Goal: Communication & Community: Answer question/provide support

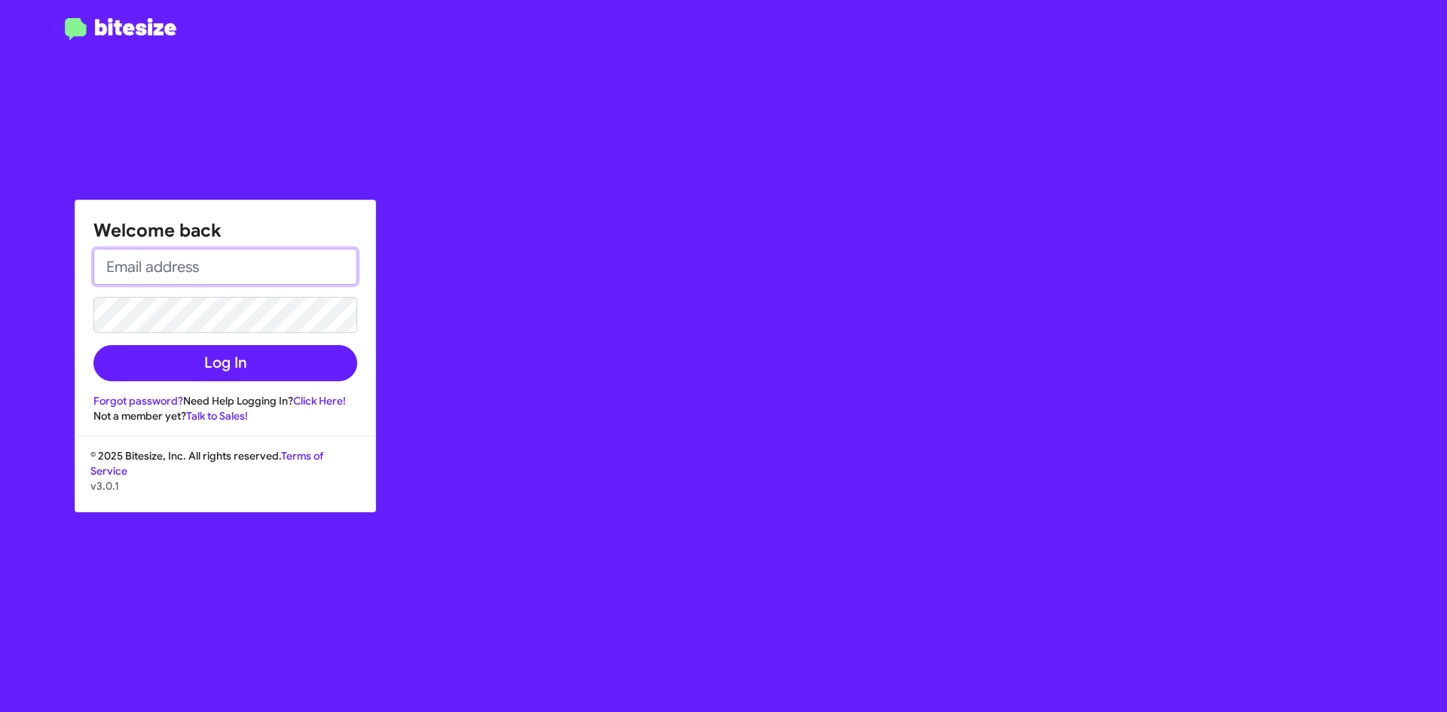
click at [240, 272] on input "email" at bounding box center [225, 267] width 264 height 36
type input "[PERSON_NAME][EMAIL_ADDRESS][DOMAIN_NAME]"
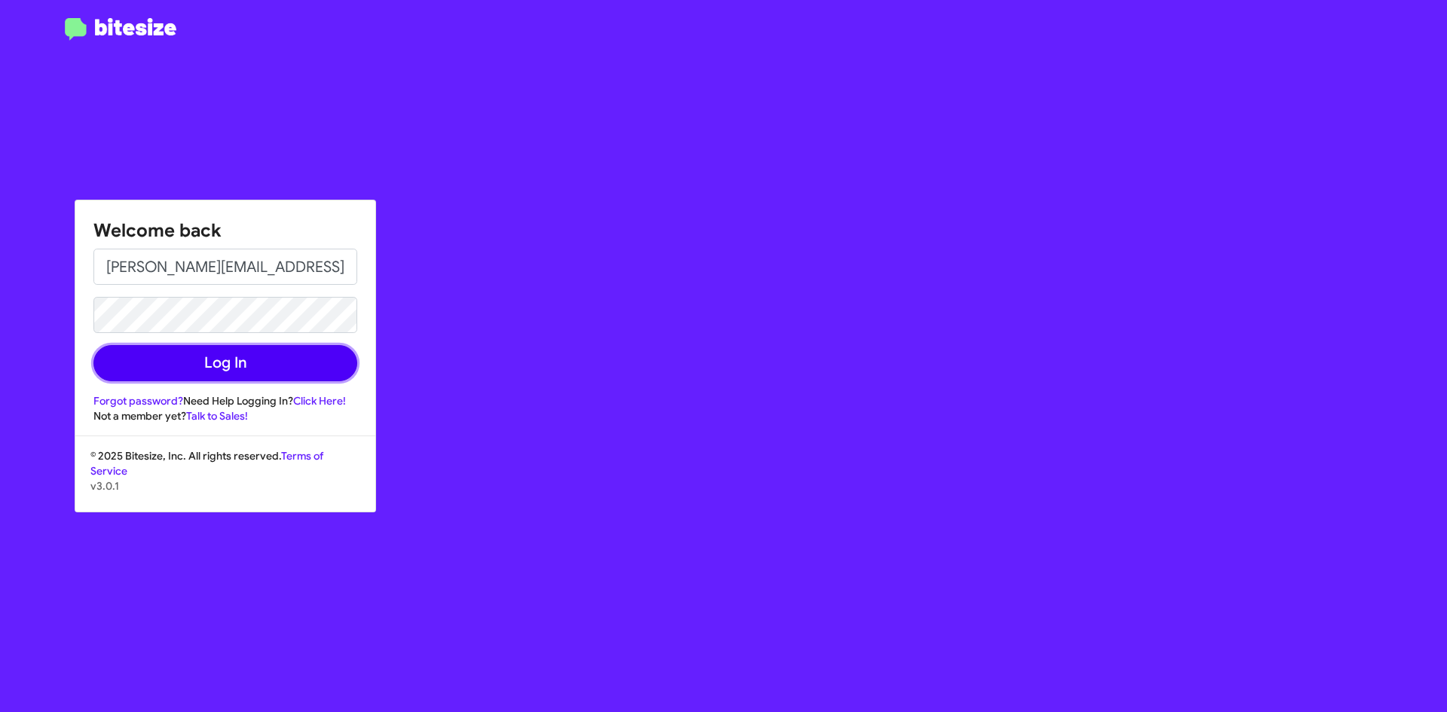
click at [259, 359] on button "Log In" at bounding box center [225, 363] width 264 height 36
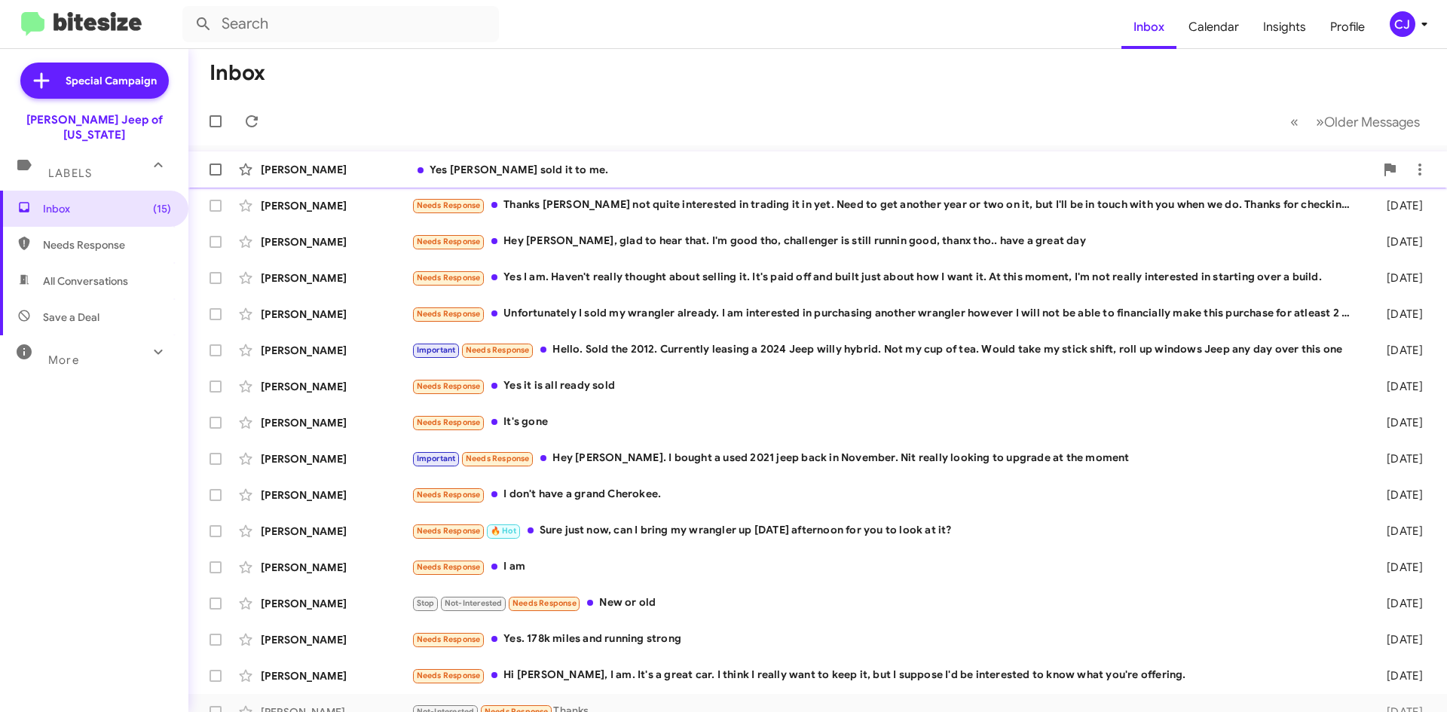
click at [631, 164] on div "Yes [PERSON_NAME] sold it to me." at bounding box center [892, 169] width 963 height 15
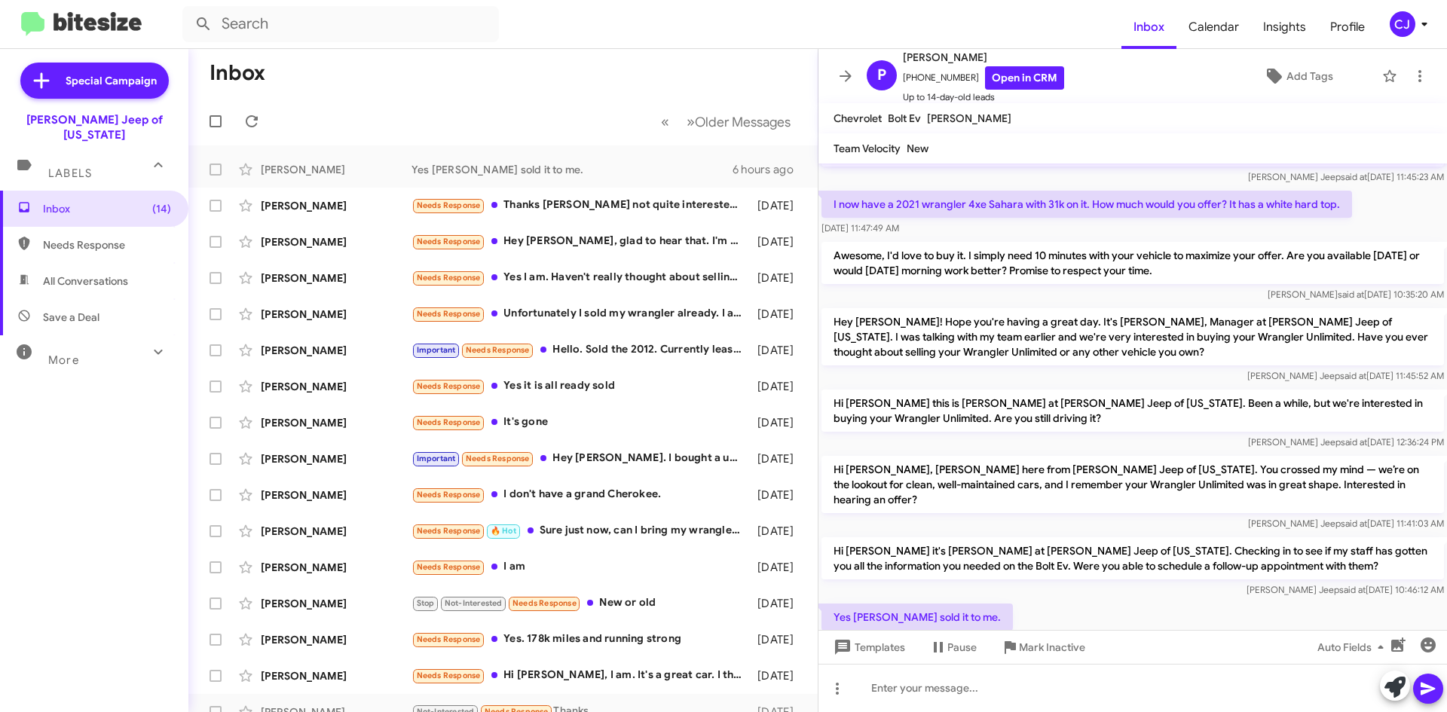
scroll to position [109, 0]
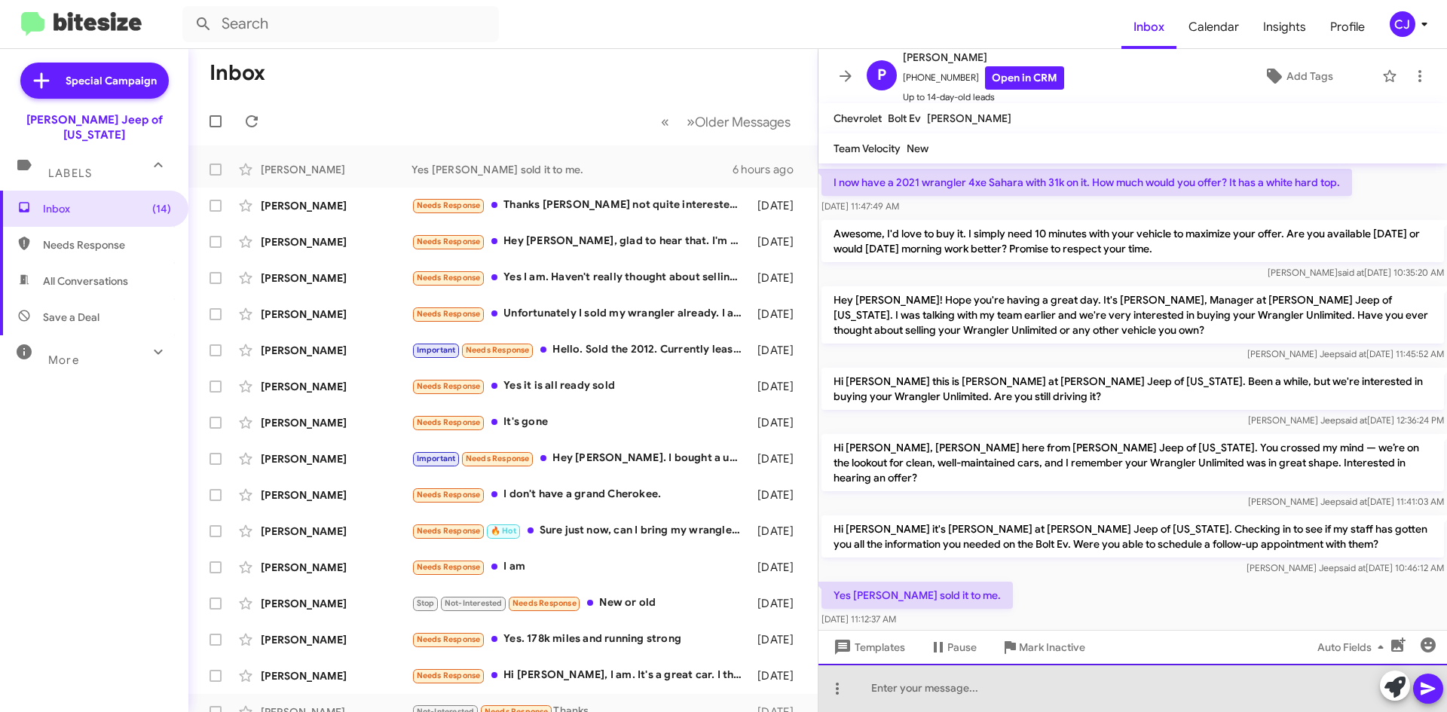
click at [917, 689] on div at bounding box center [1132, 688] width 628 height 48
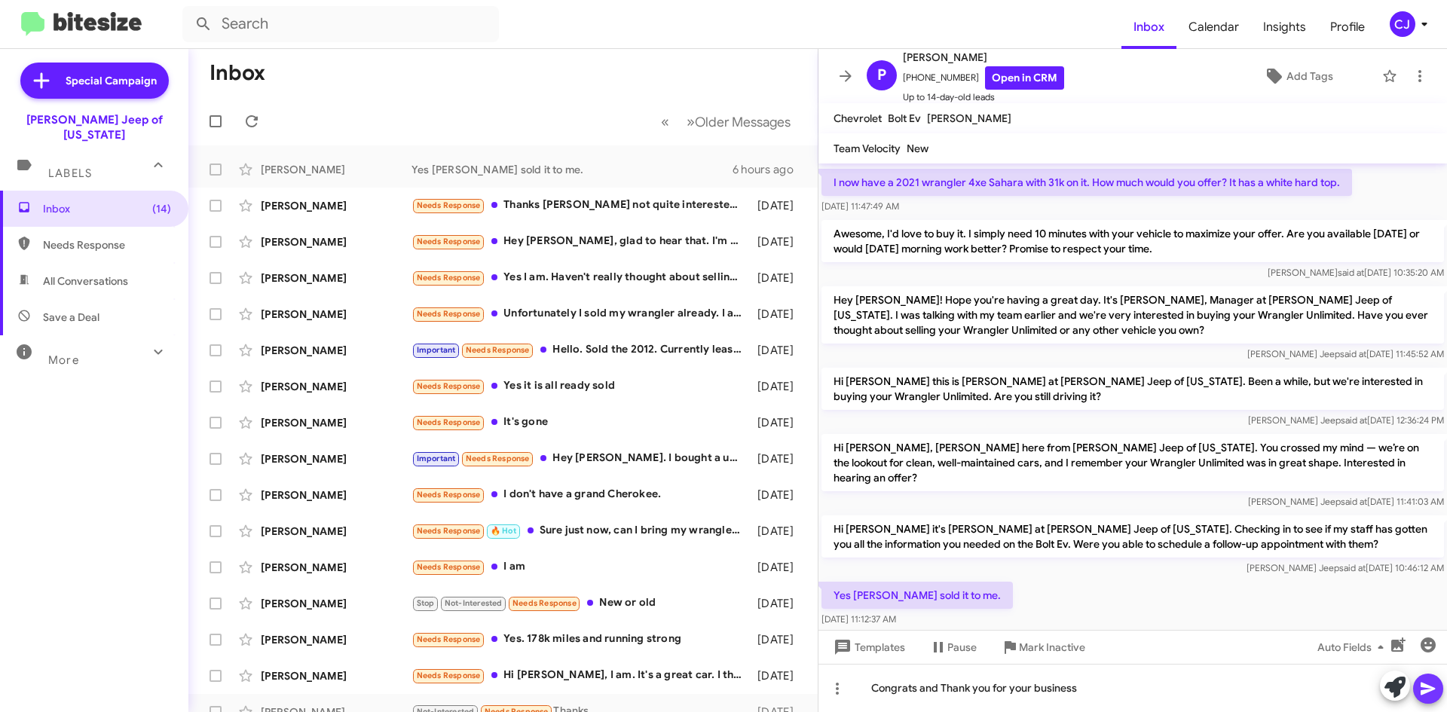
click at [1436, 686] on icon at bounding box center [1428, 689] width 18 height 18
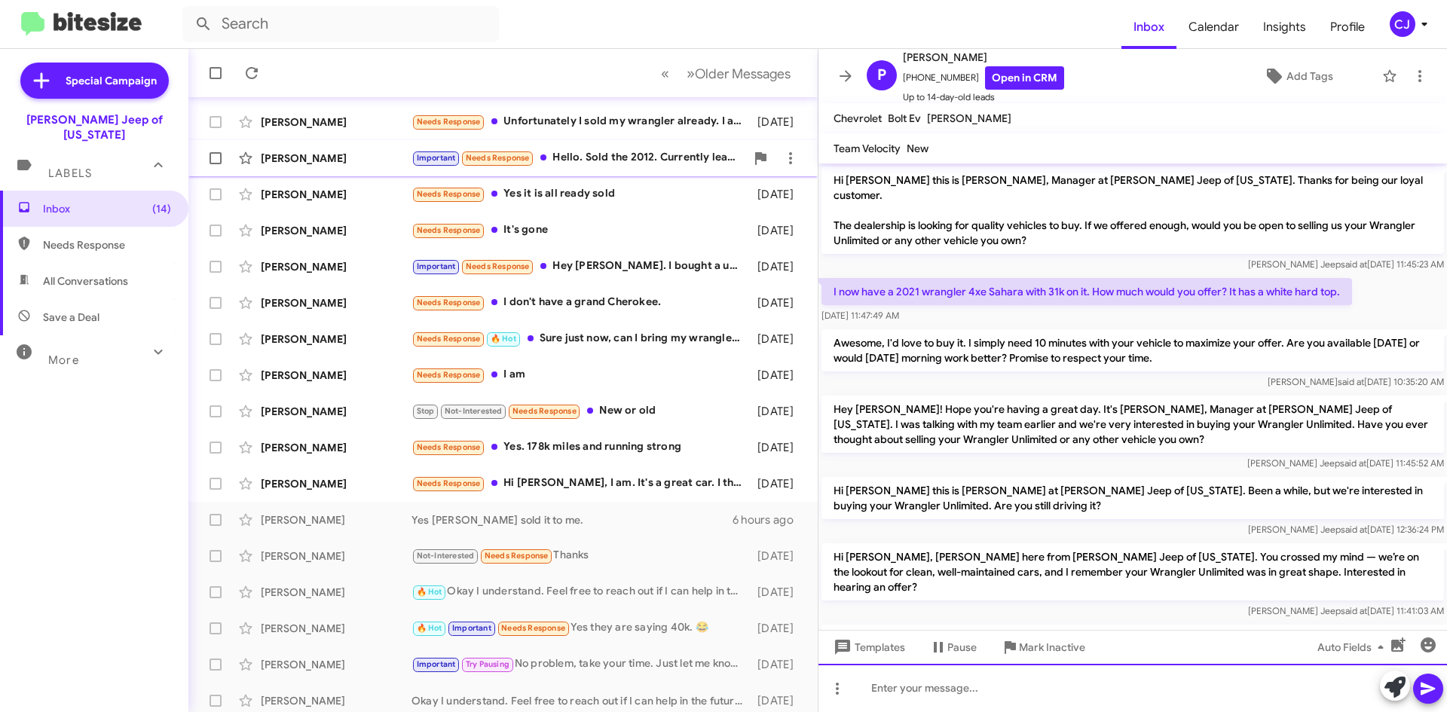
scroll to position [163, 0]
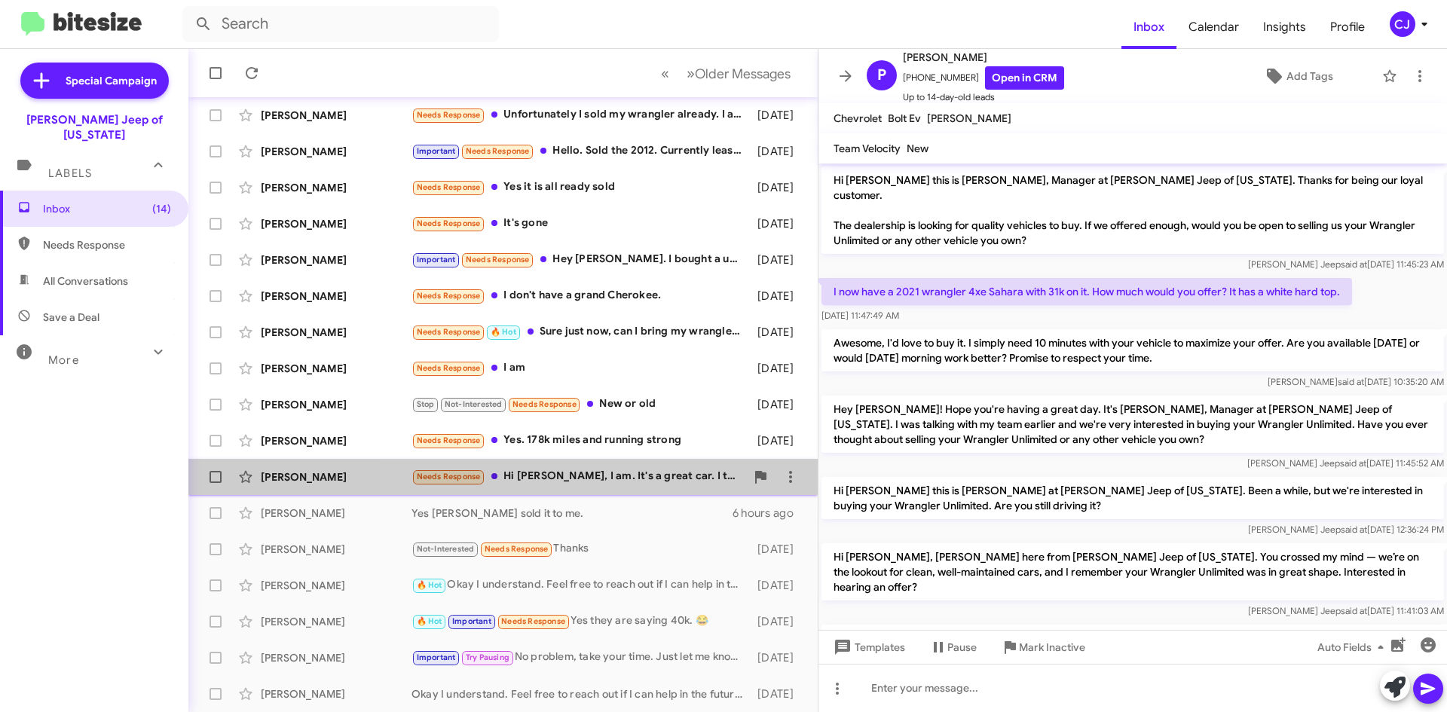
click at [637, 472] on div "Needs Response Hi [PERSON_NAME], I am. It's a great car. I think I really want …" at bounding box center [578, 476] width 334 height 17
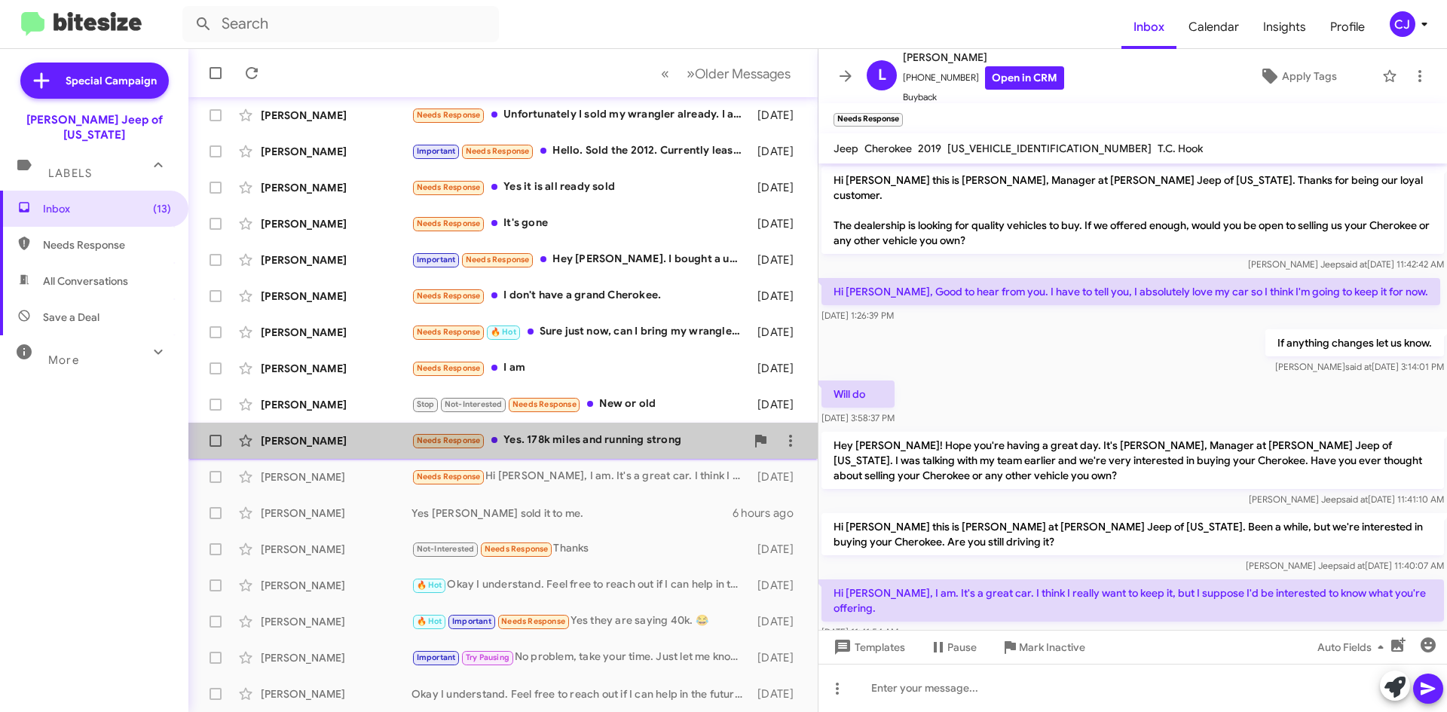
click at [604, 446] on div "Needs Response Yes. 178k miles and running strong" at bounding box center [578, 440] width 334 height 17
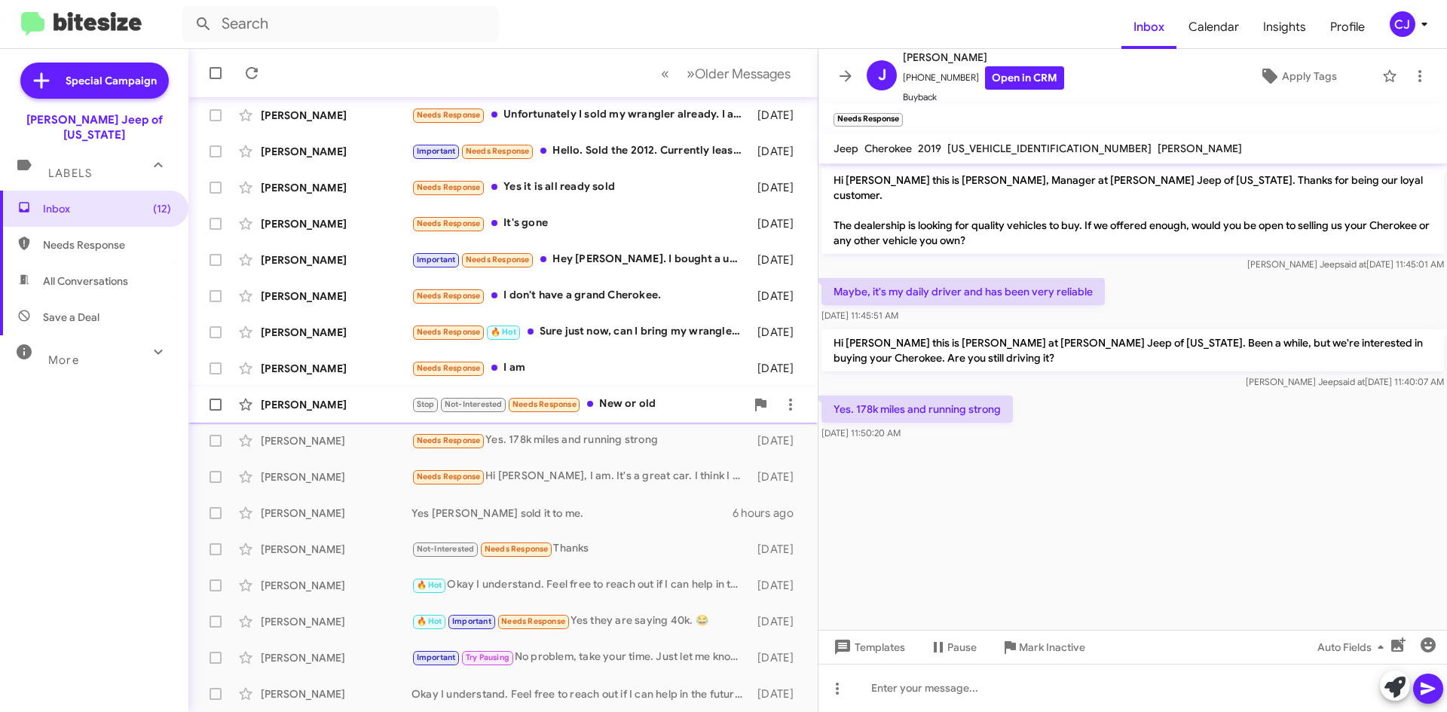
click at [606, 399] on div "Stop Not-Interested Needs Response New or old" at bounding box center [578, 404] width 334 height 17
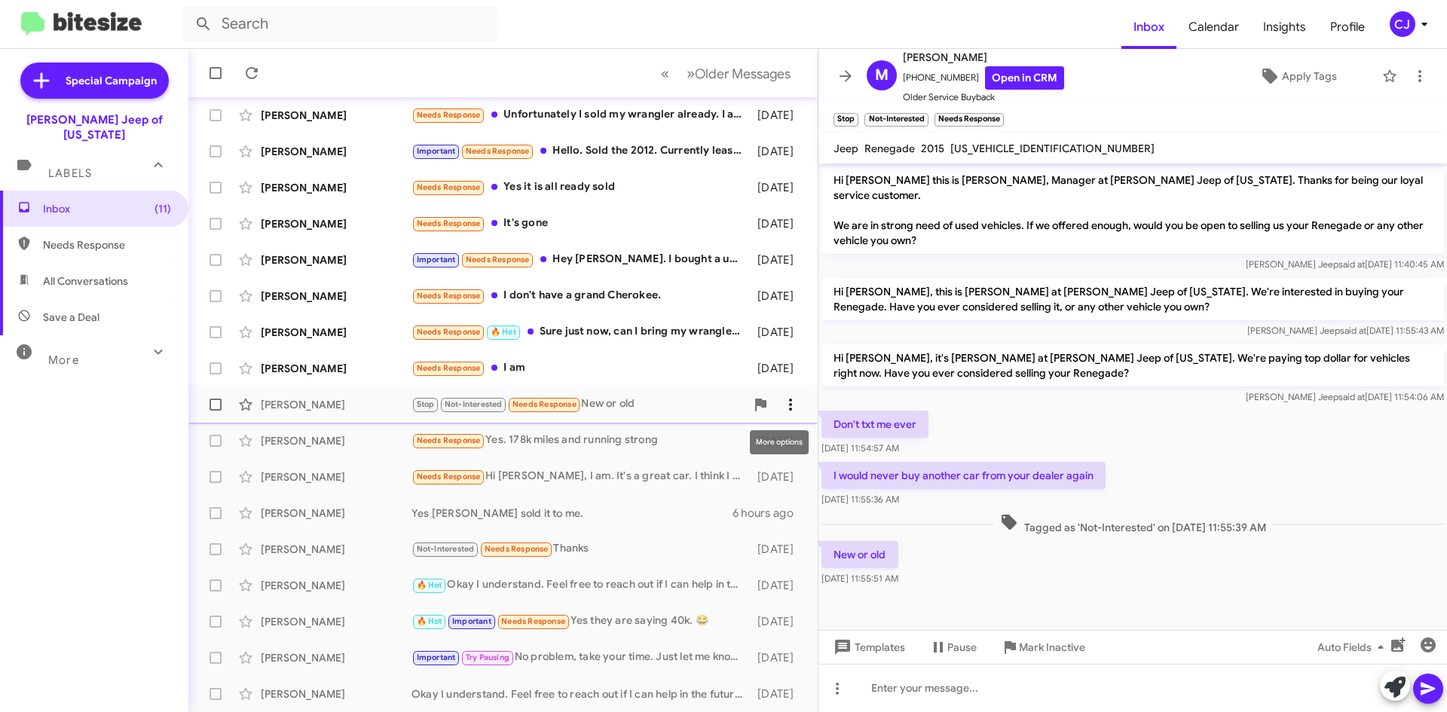
click at [782, 405] on icon at bounding box center [790, 405] width 18 height 18
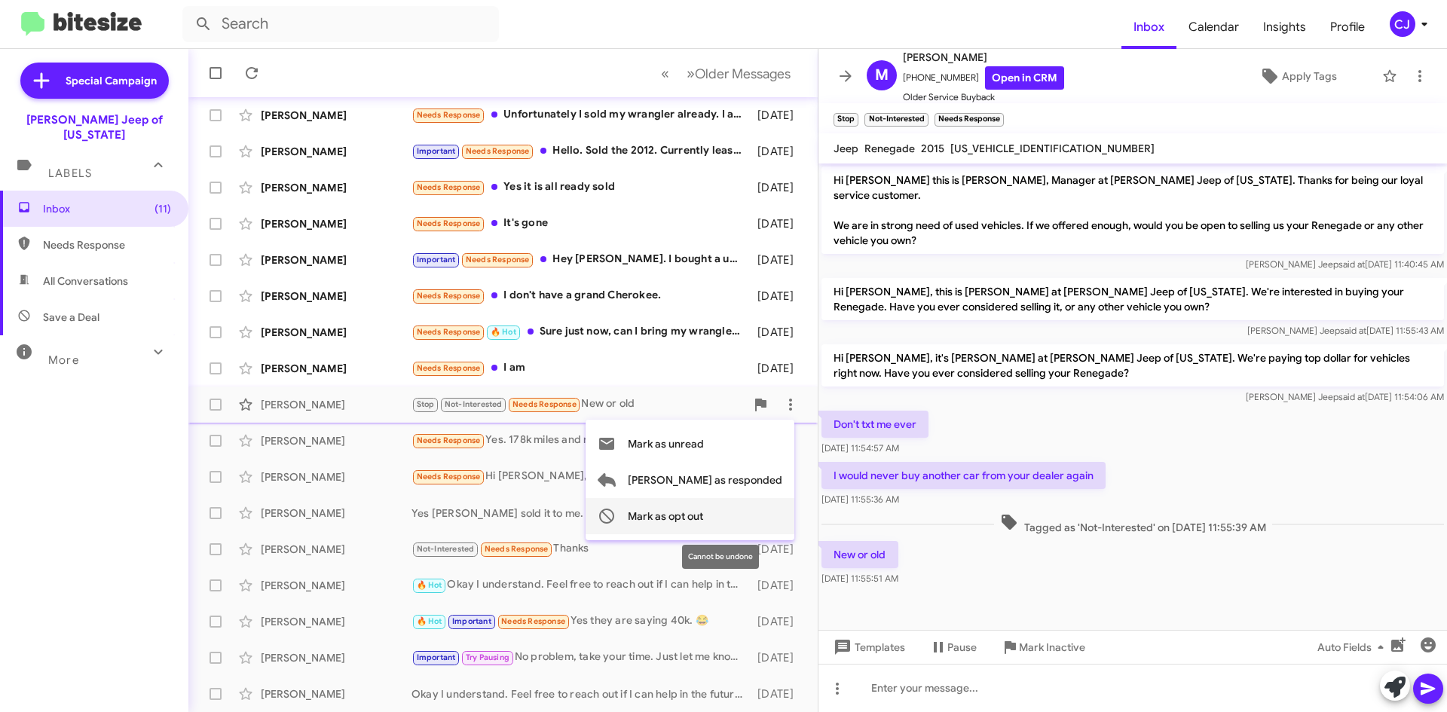
click at [703, 513] on span "Mark as opt out" at bounding box center [665, 516] width 75 height 36
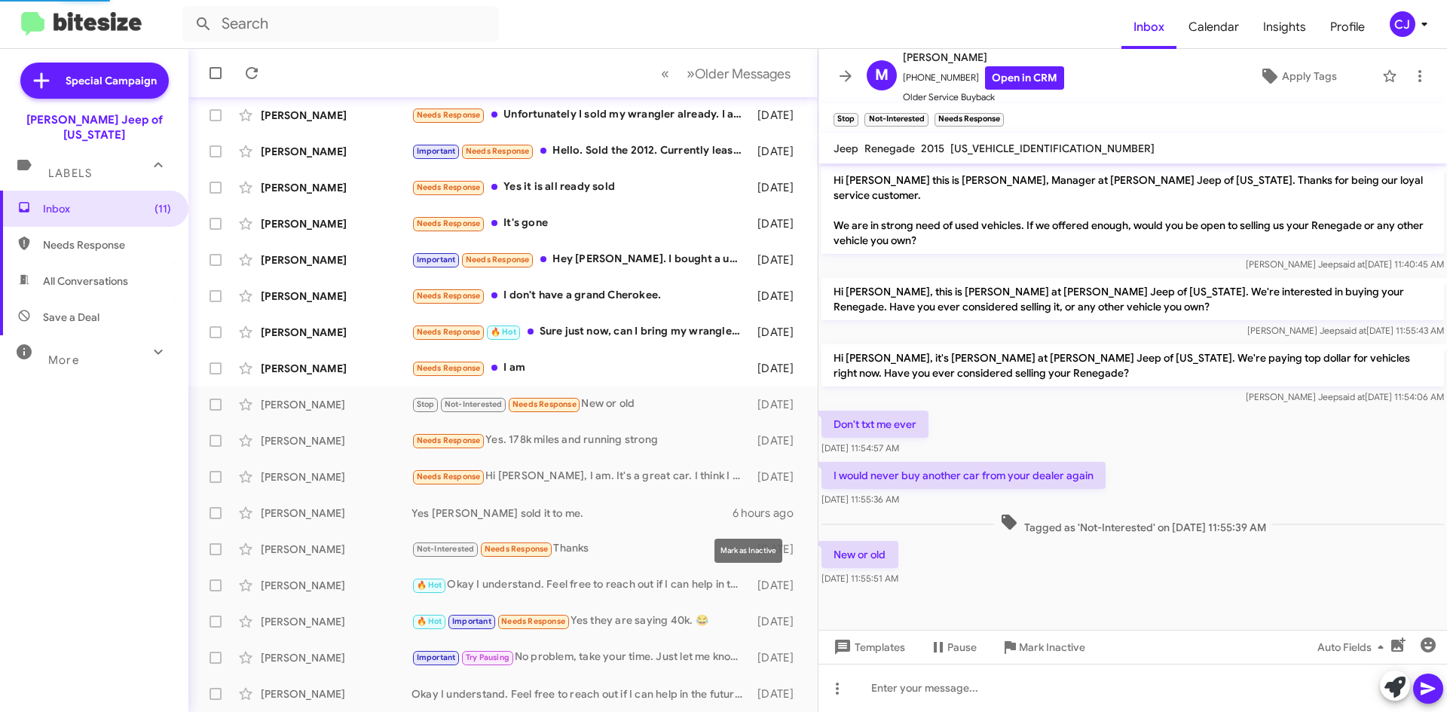
scroll to position [127, 0]
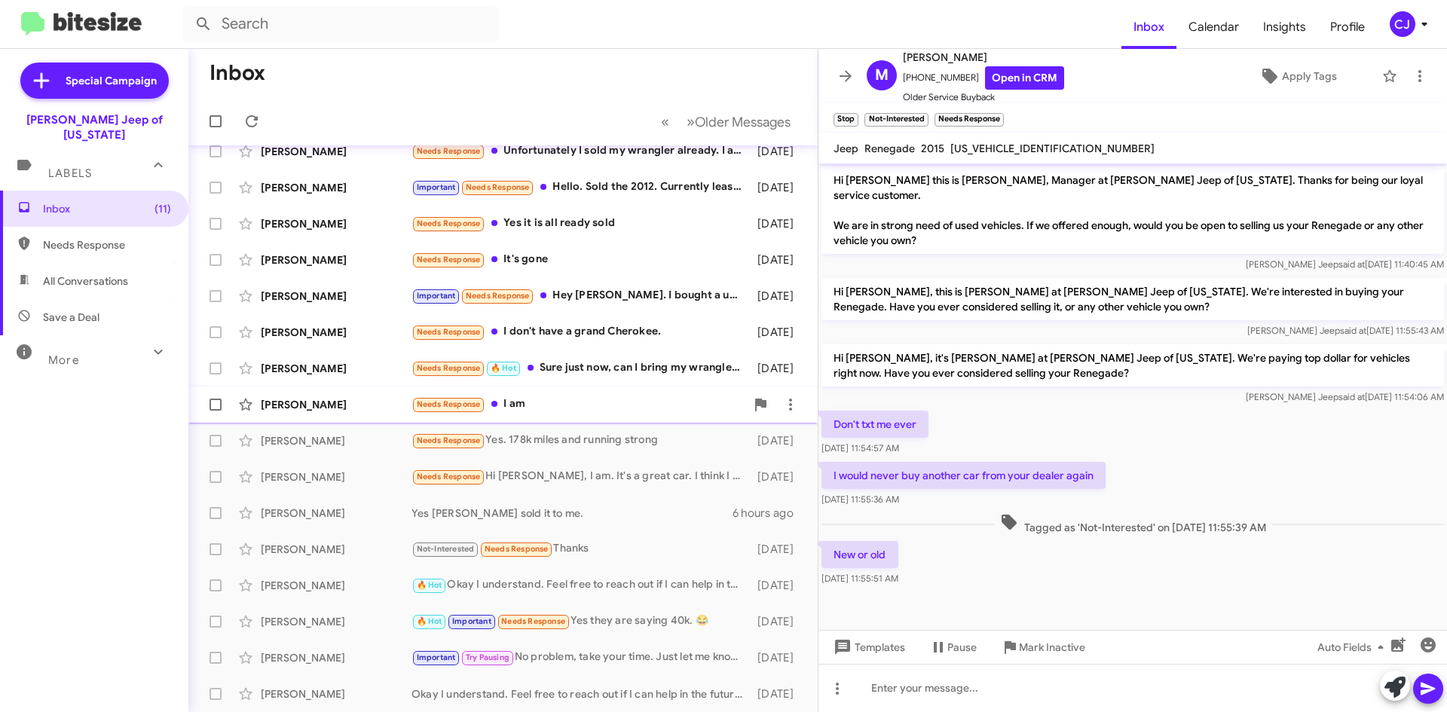
click at [642, 402] on div "Needs Response I am" at bounding box center [578, 404] width 334 height 17
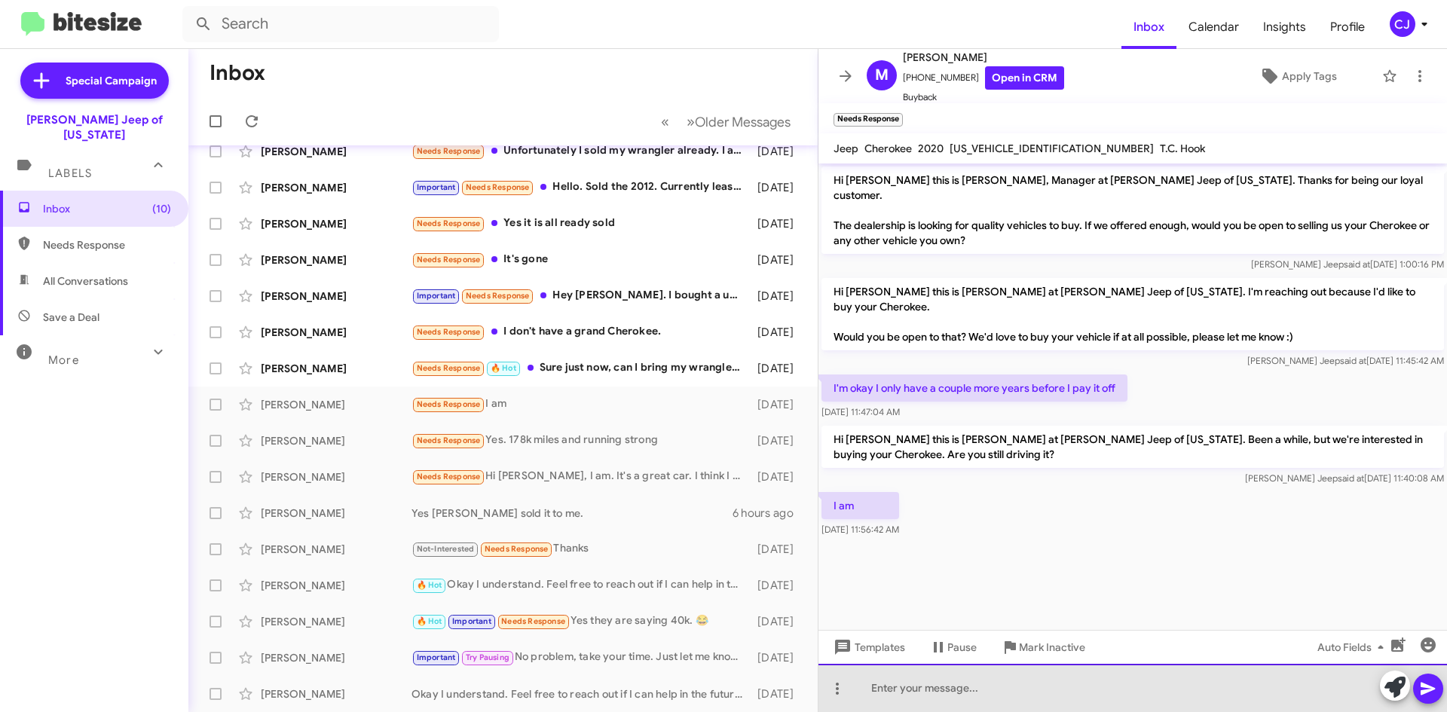
click at [894, 692] on div at bounding box center [1132, 688] width 628 height 48
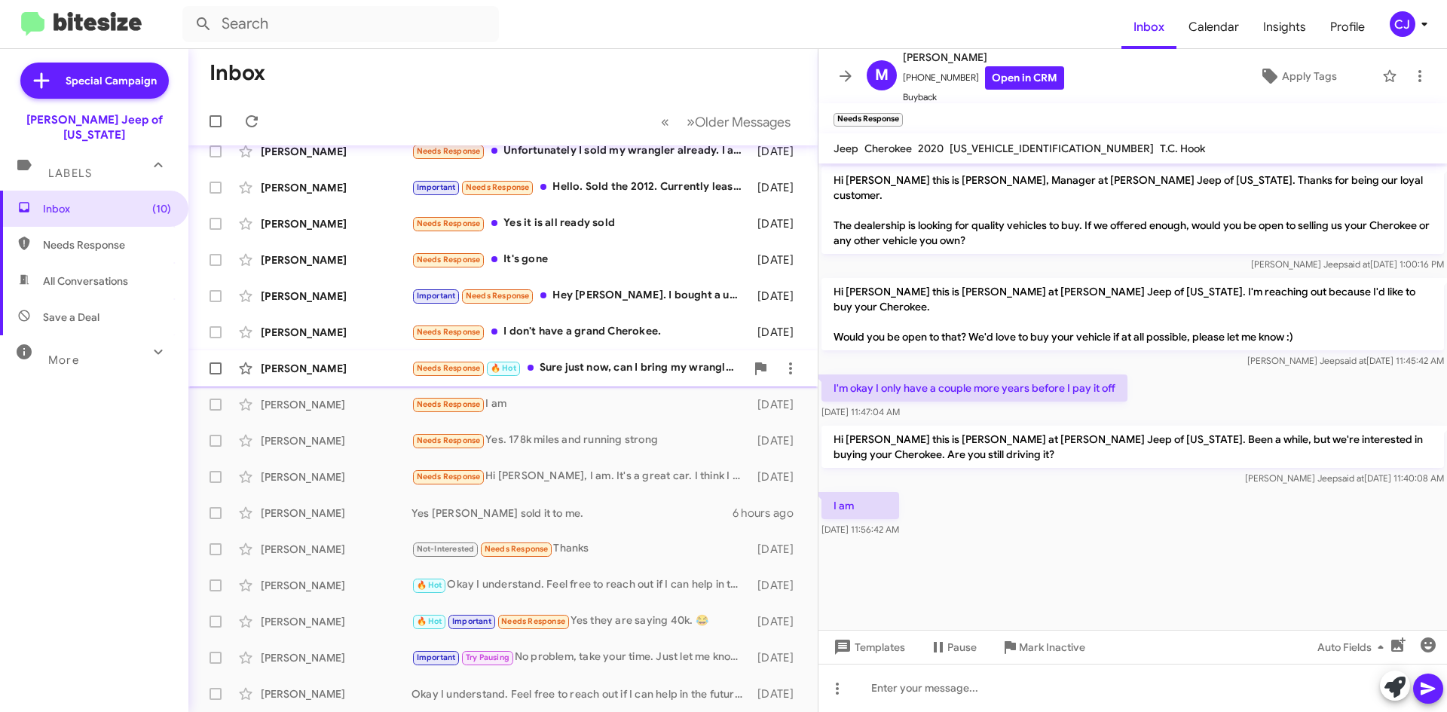
click at [684, 372] on div "Needs Response 🔥 Hot Sure just now, can I bring my wrangler up [DATE] afternoon…" at bounding box center [578, 367] width 334 height 17
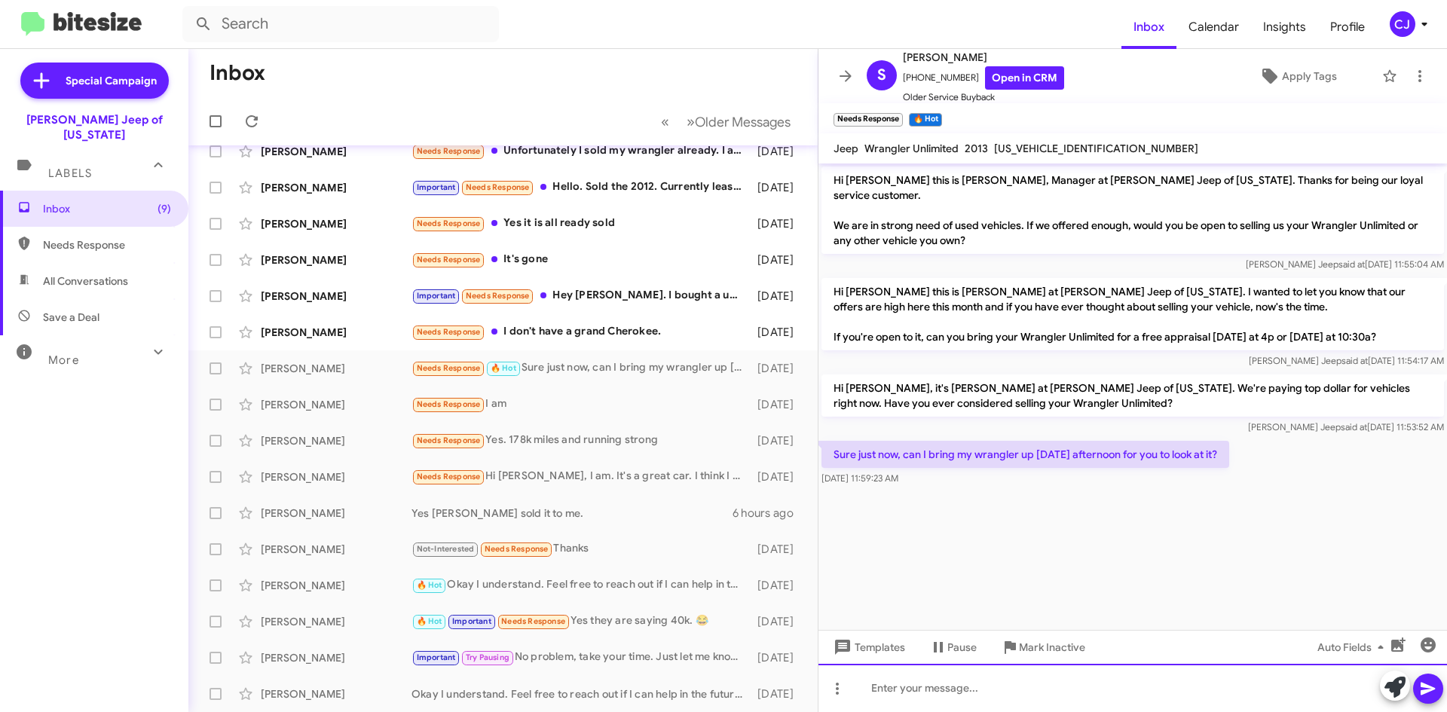
click at [911, 679] on div at bounding box center [1132, 688] width 628 height 48
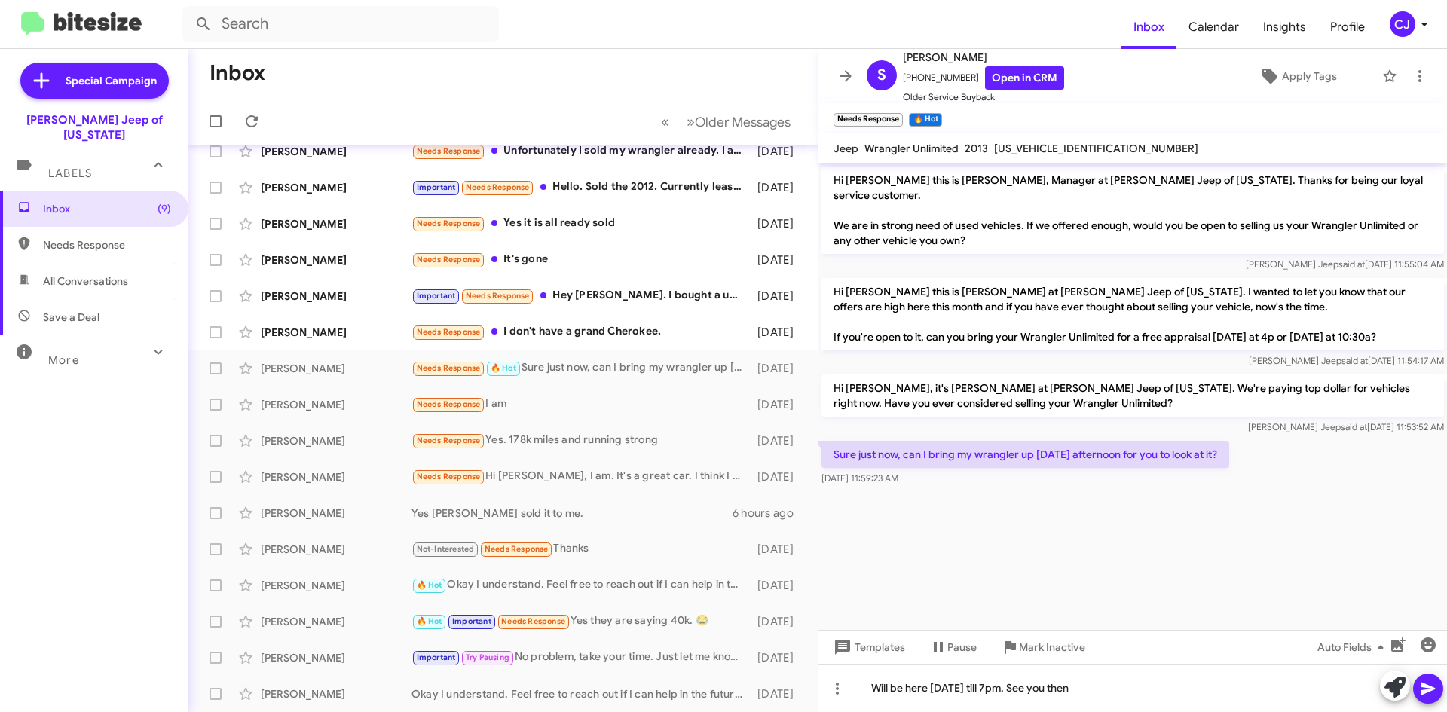
click at [1436, 686] on icon at bounding box center [1428, 689] width 18 height 18
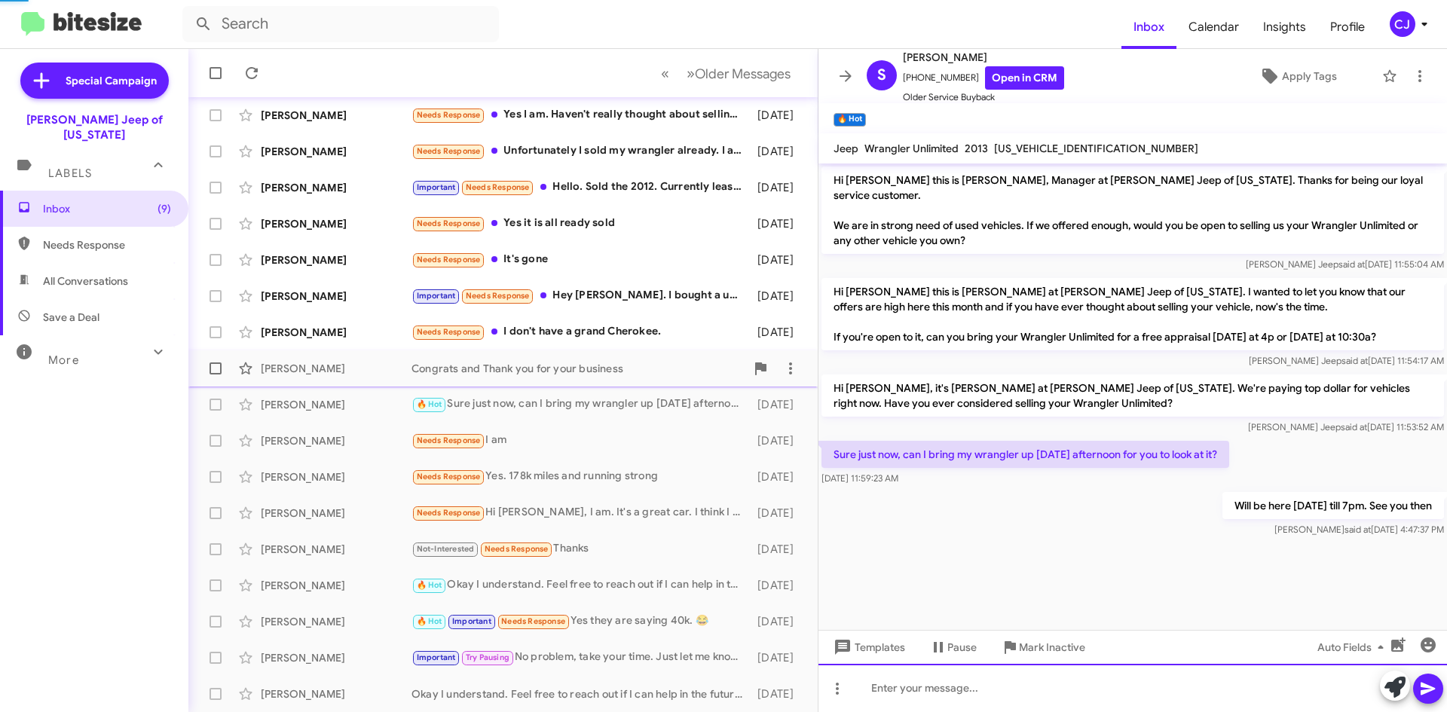
scroll to position [163, 0]
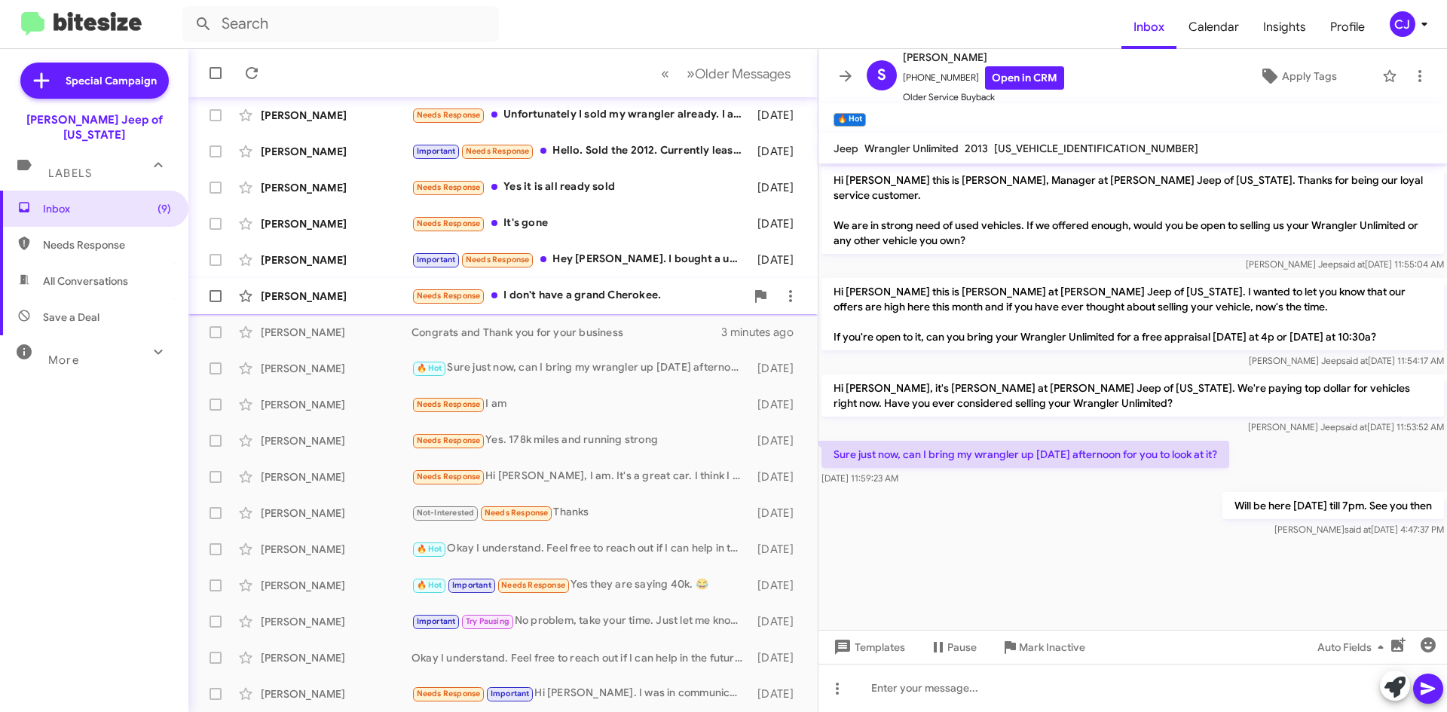
click at [667, 298] on div "Needs Response I don't have a grand Cherokee." at bounding box center [578, 295] width 334 height 17
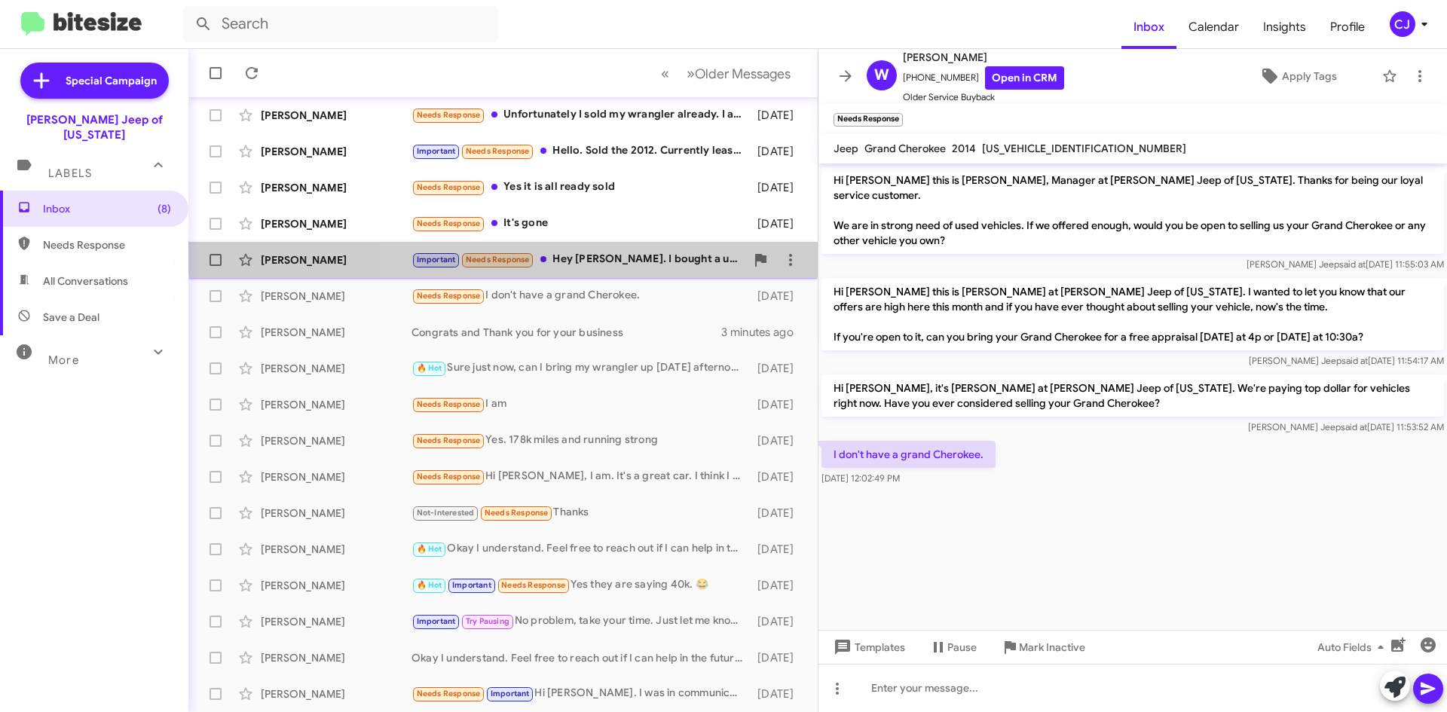
click at [651, 246] on div "[PERSON_NAME] Important Needs Response Hey [PERSON_NAME]. I bought a used 2021 …" at bounding box center [502, 260] width 605 height 30
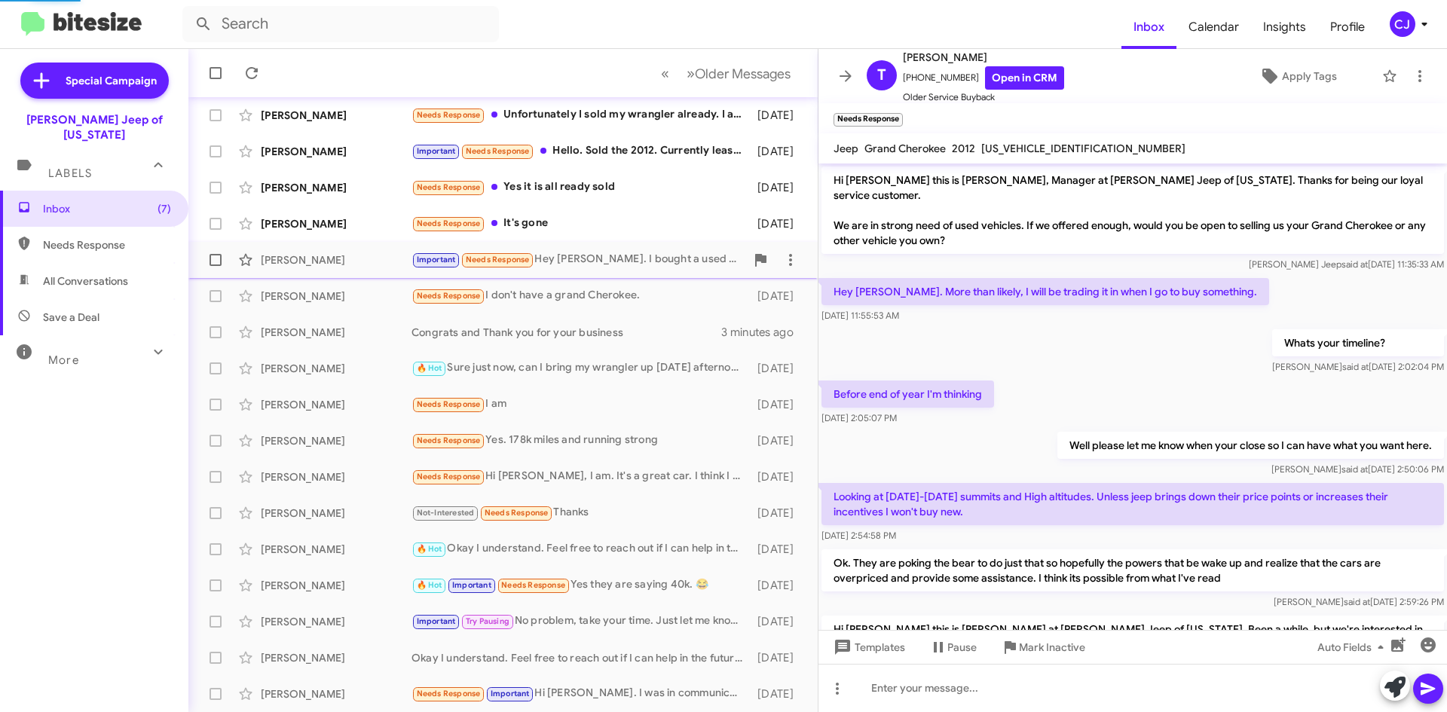
scroll to position [119, 0]
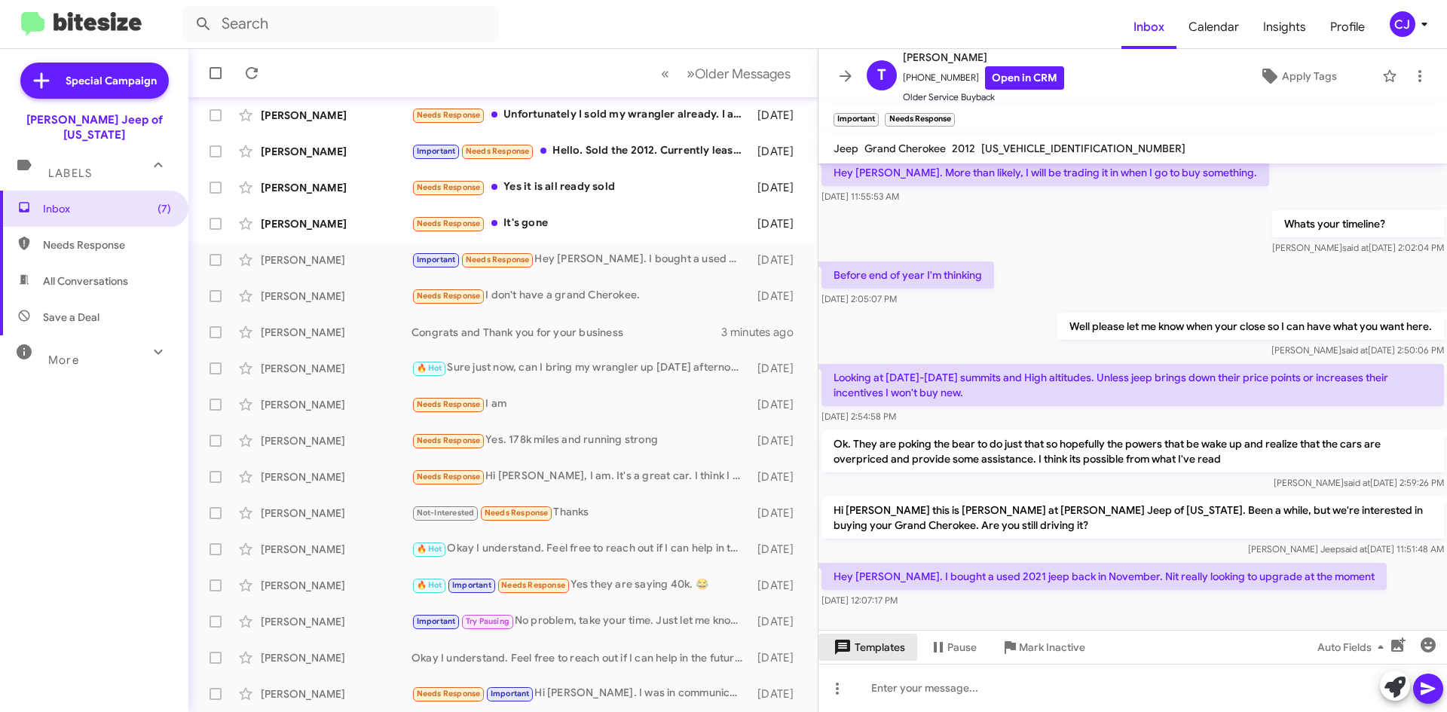
click at [871, 650] on span "Templates" at bounding box center [867, 647] width 75 height 27
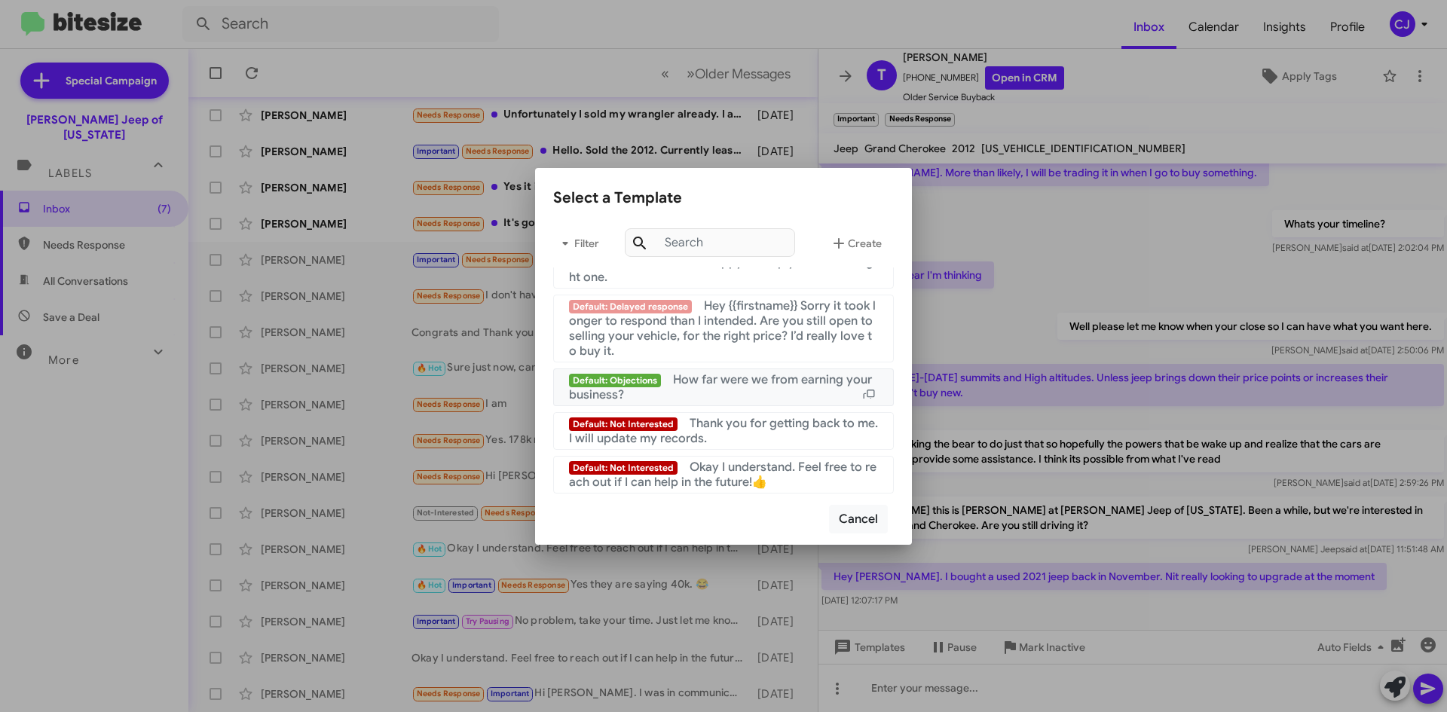
scroll to position [1011, 0]
click at [720, 427] on span "Thank you for getting back to me. I will update my records." at bounding box center [723, 431] width 309 height 30
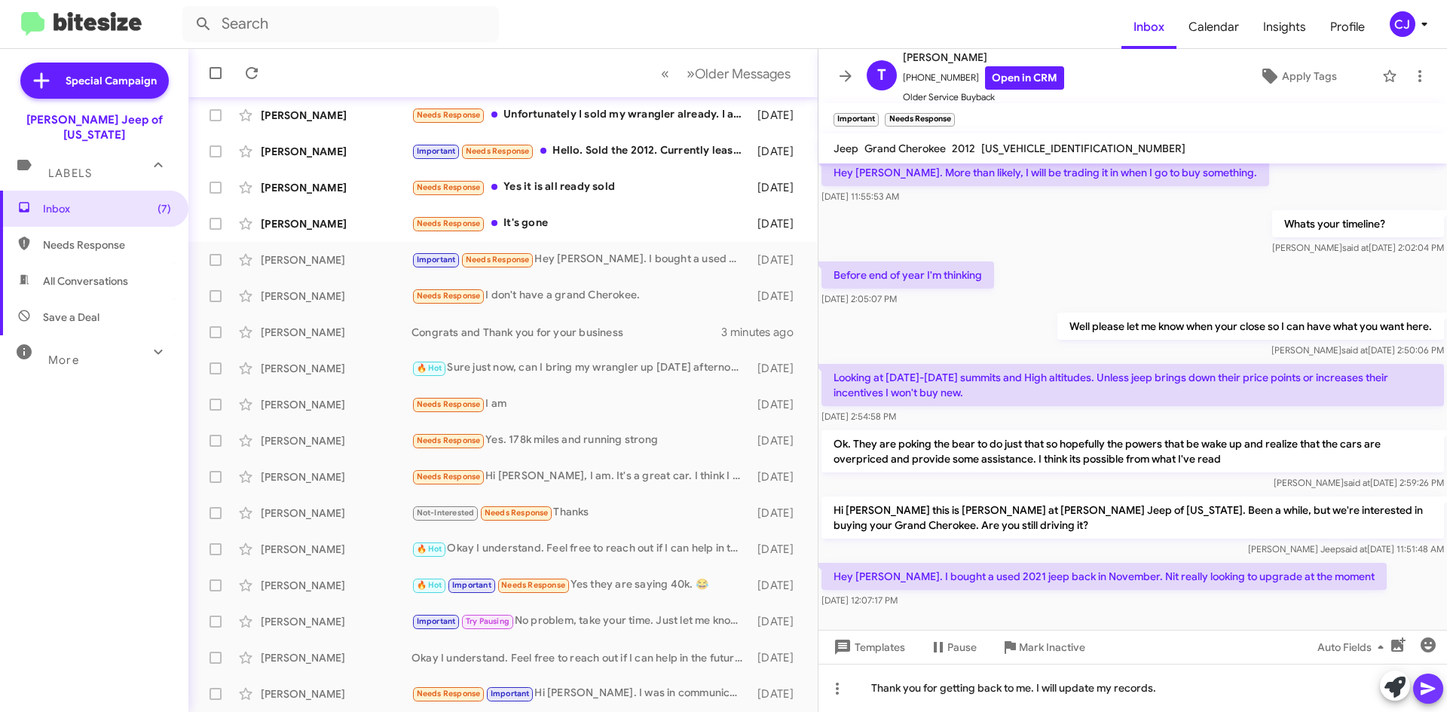
click at [1435, 683] on icon at bounding box center [1428, 689] width 18 height 18
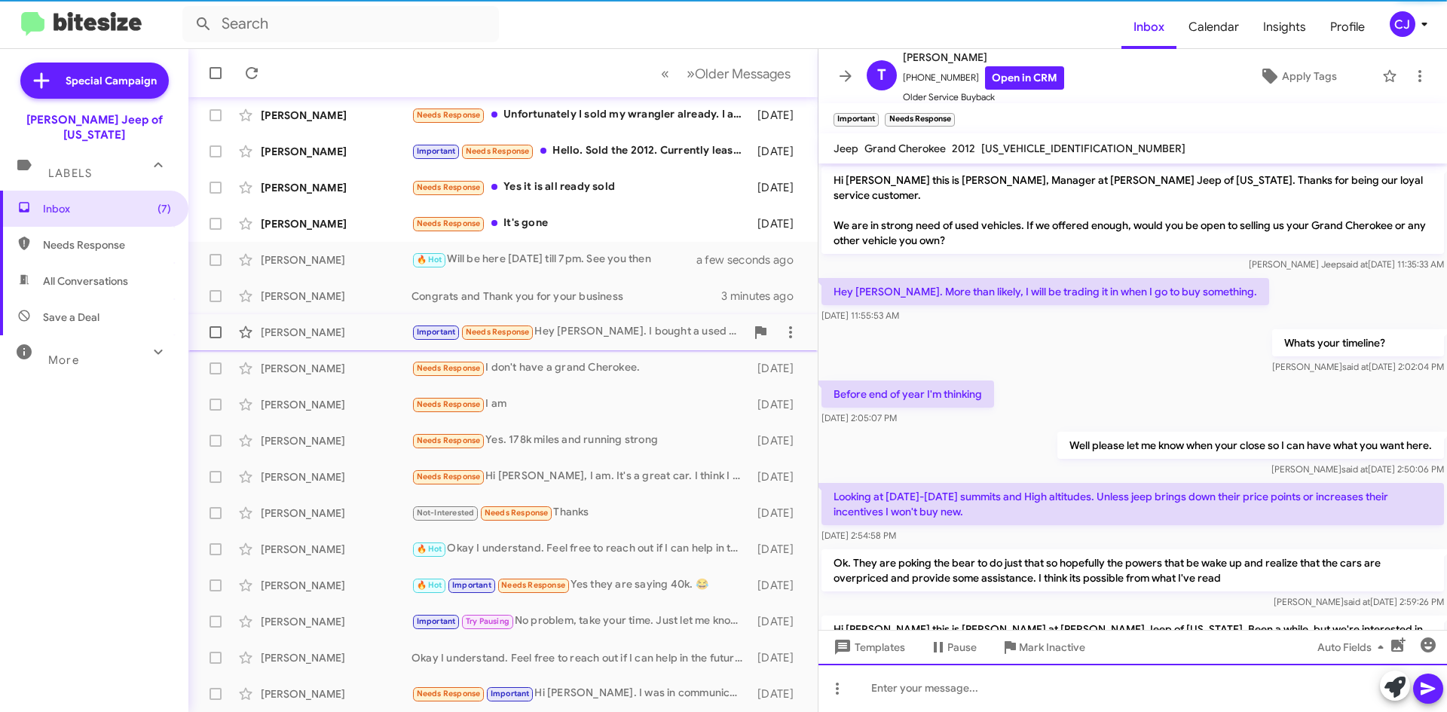
scroll to position [12, 0]
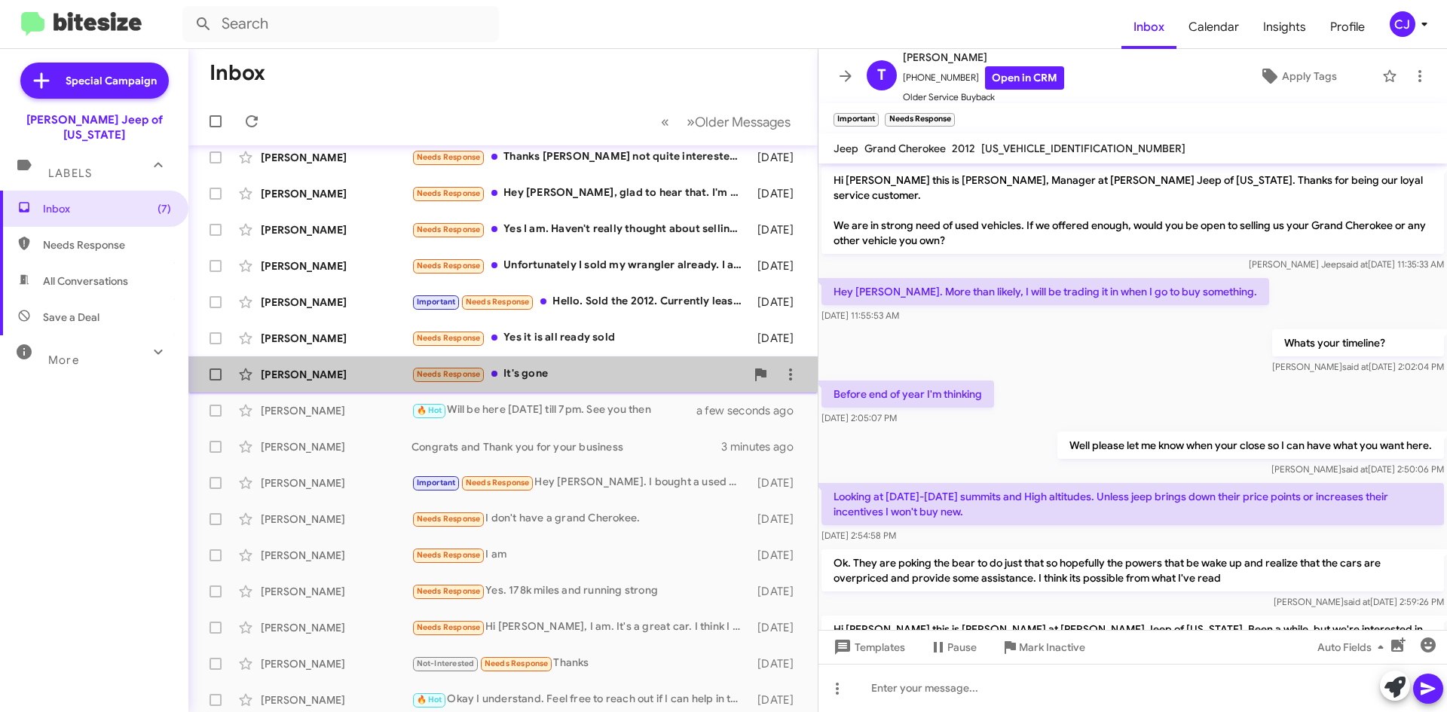
click at [653, 372] on div "Needs Response It's gone" at bounding box center [578, 373] width 334 height 17
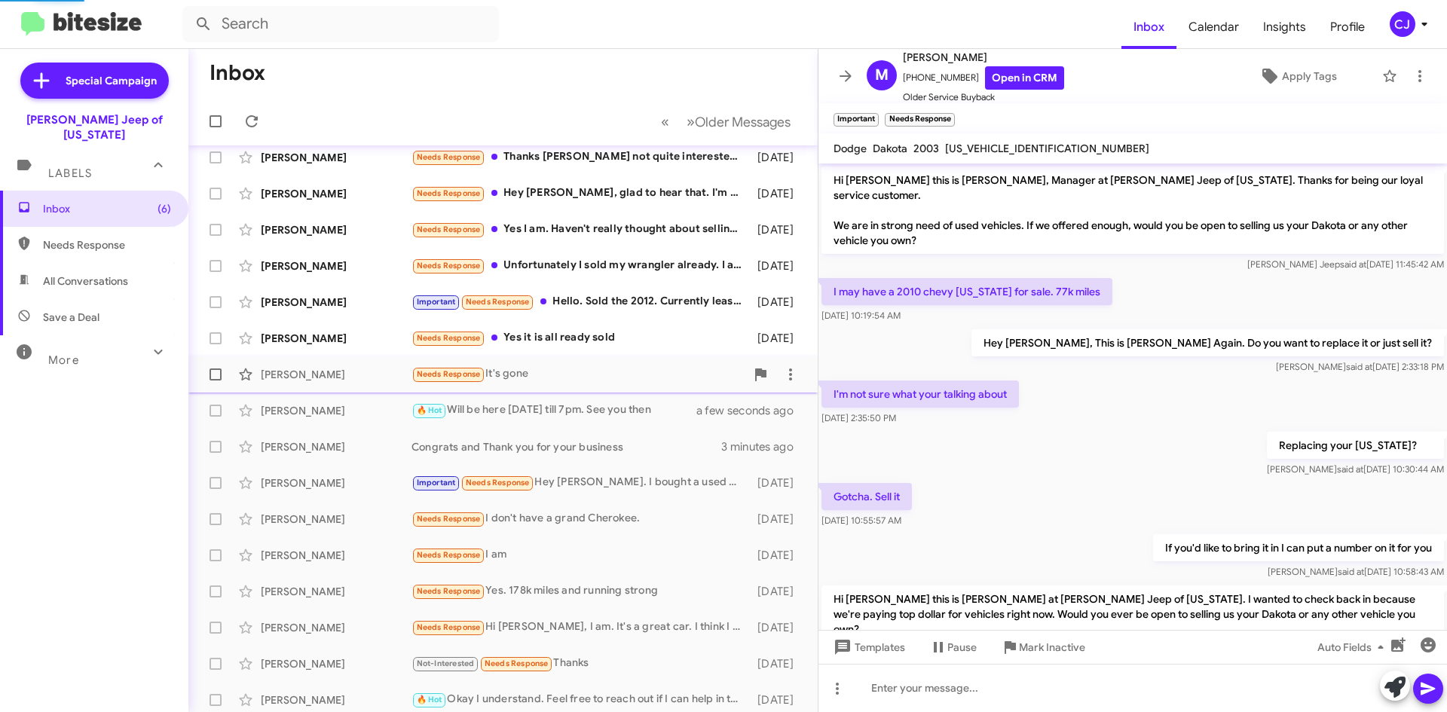
scroll to position [384, 0]
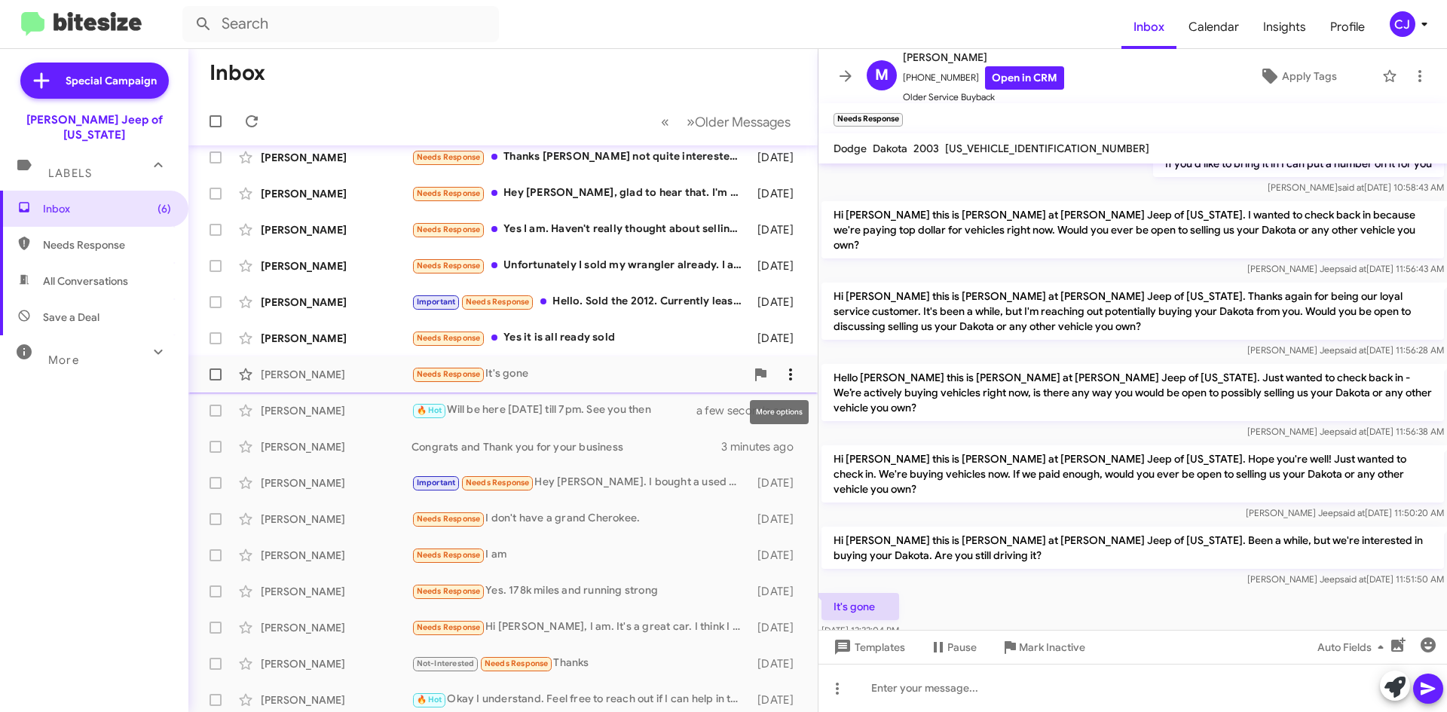
click at [781, 371] on icon at bounding box center [790, 374] width 18 height 18
click at [703, 484] on span "Mark as opt out" at bounding box center [665, 486] width 75 height 36
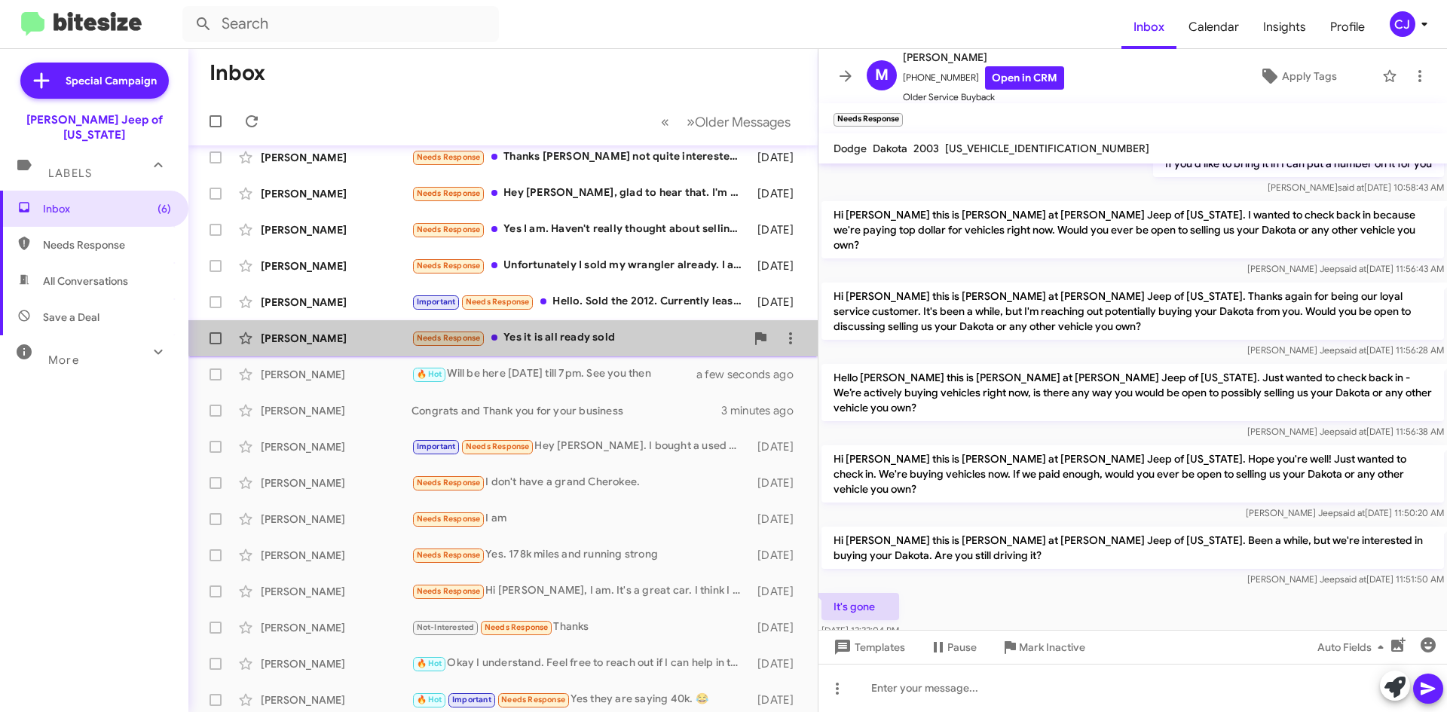
click at [644, 329] on div "[PERSON_NAME] Needs Response Yes it is all ready sold [DATE]" at bounding box center [502, 338] width 605 height 30
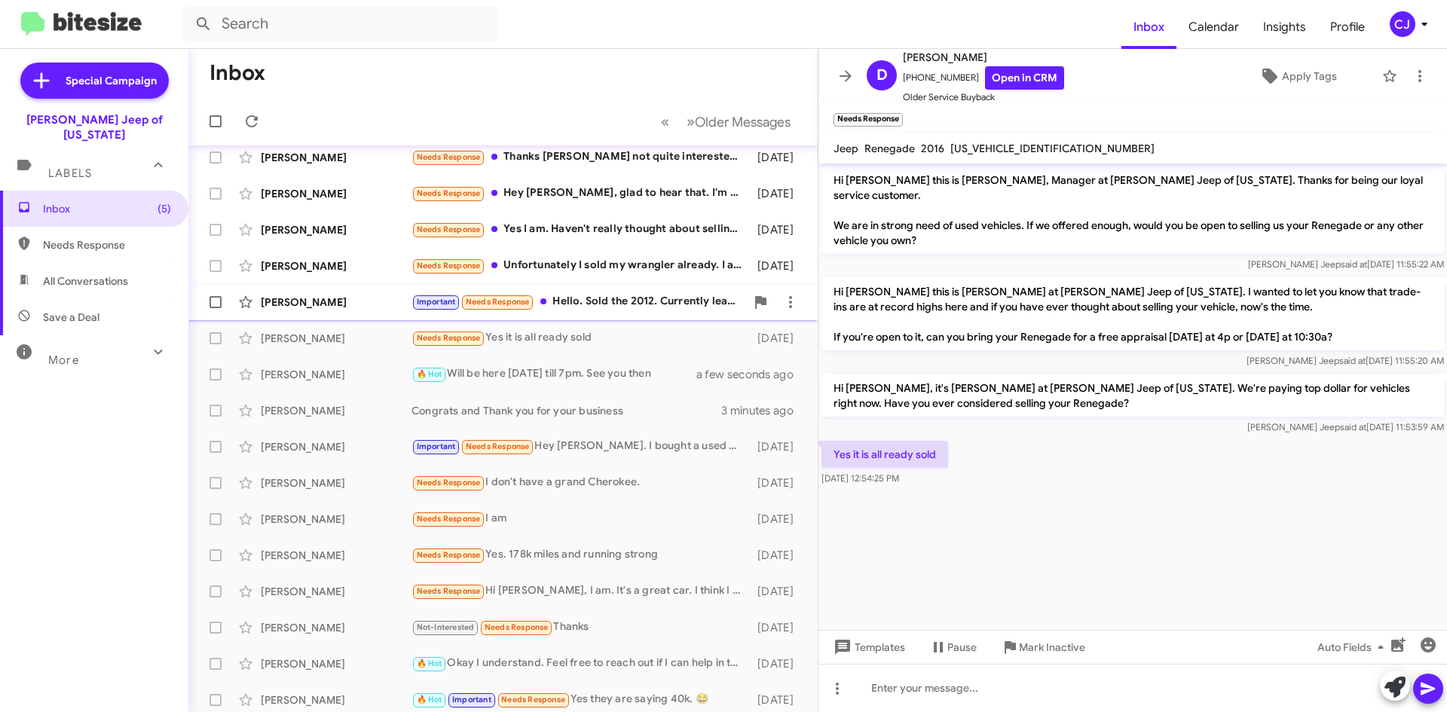
click at [644, 289] on div "[PERSON_NAME] Important Needs Response Hello. Sold the 2012. Currently leasing …" at bounding box center [502, 302] width 605 height 30
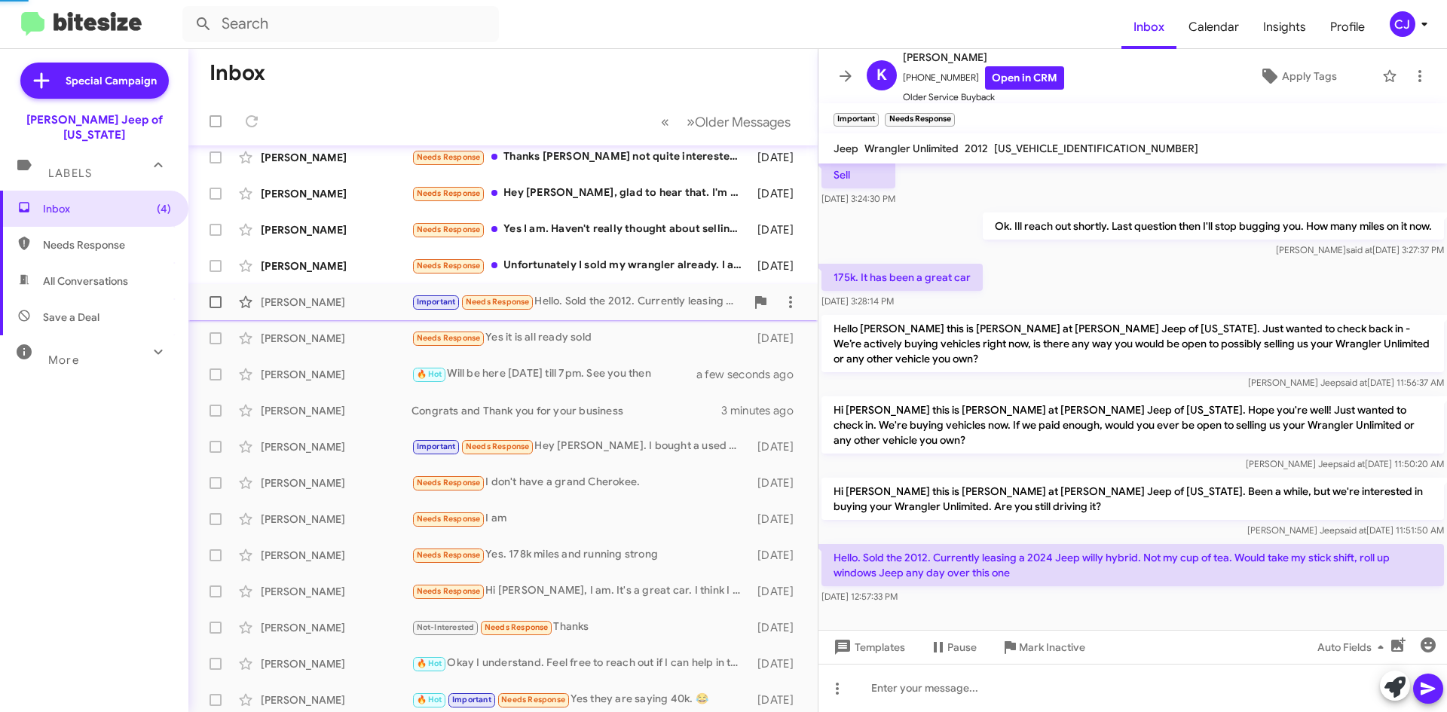
scroll to position [48, 0]
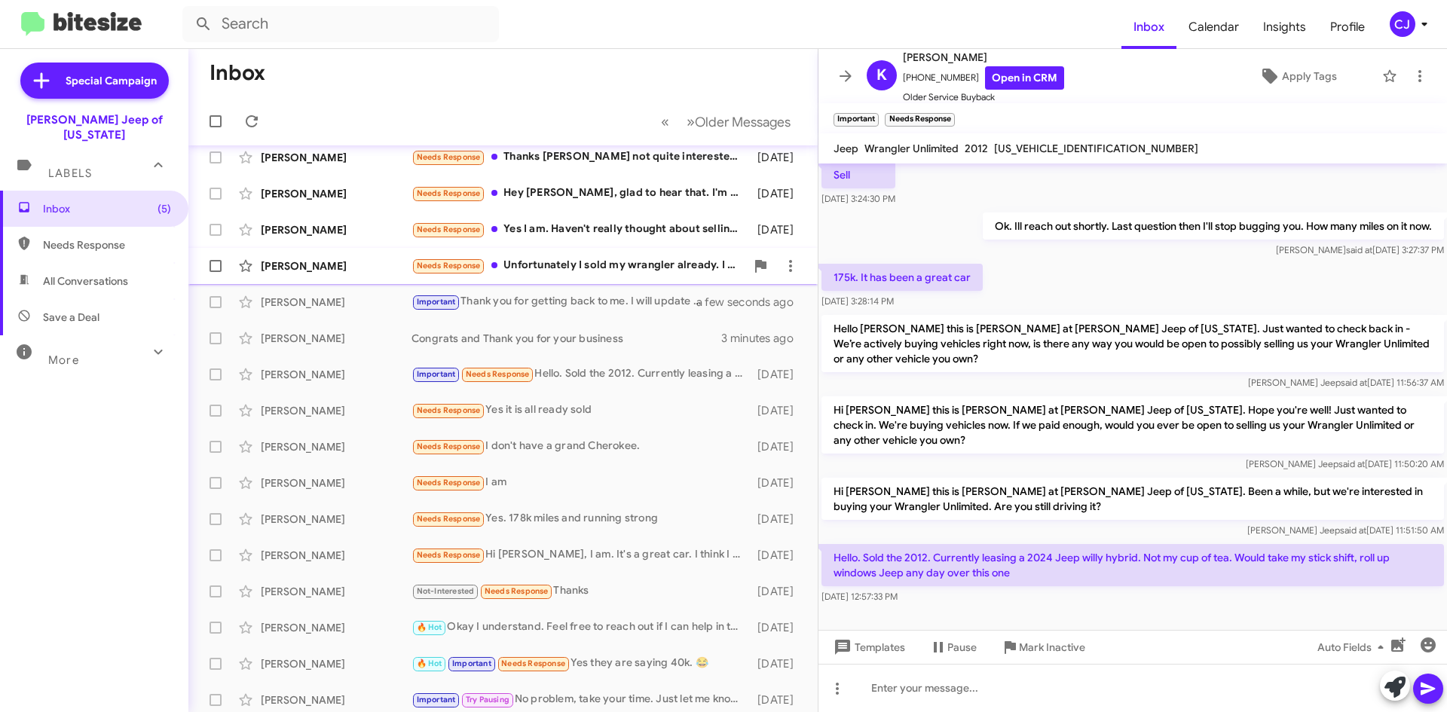
click at [675, 261] on div "Needs Response Unfortunately I sold my wrangler already. I am interested in pur…" at bounding box center [578, 265] width 334 height 17
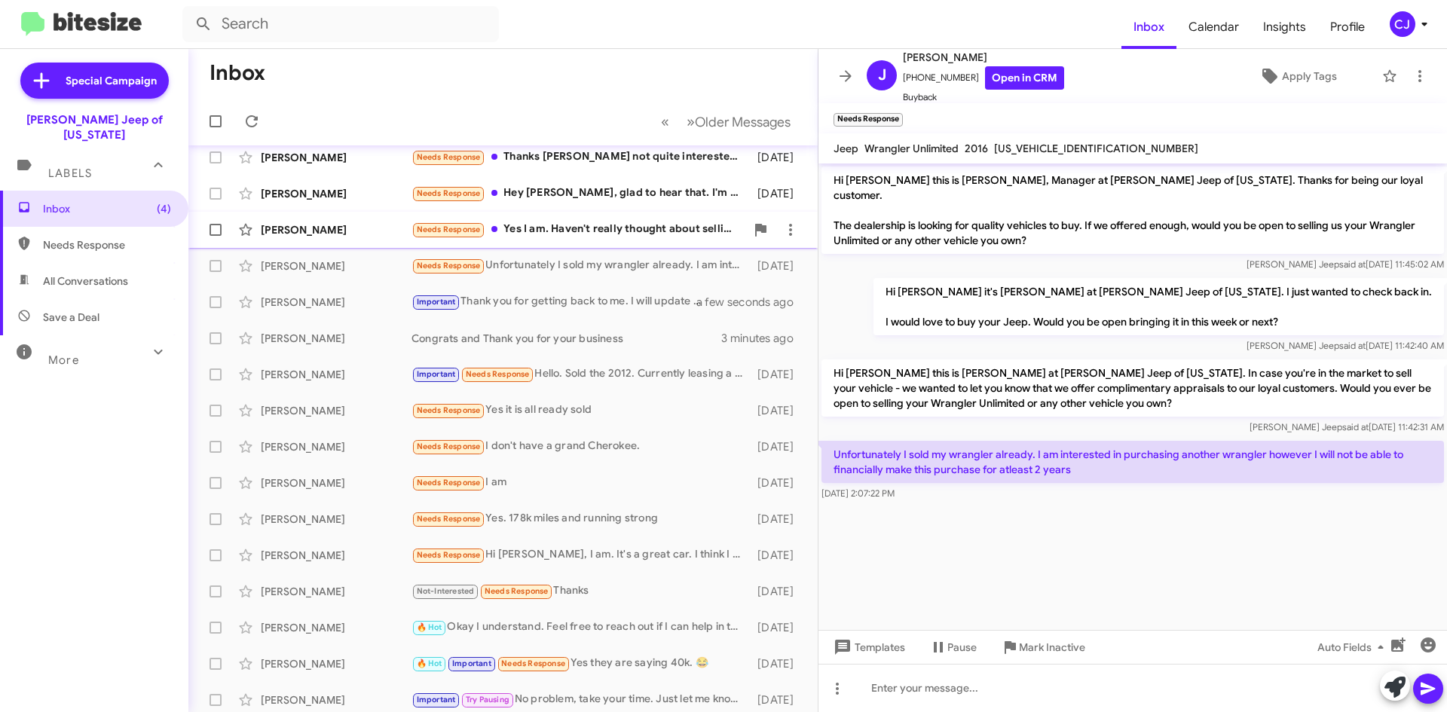
click at [671, 223] on div "Needs Response Yes I am. Haven't really thought about selling it. It's paid off…" at bounding box center [578, 229] width 334 height 17
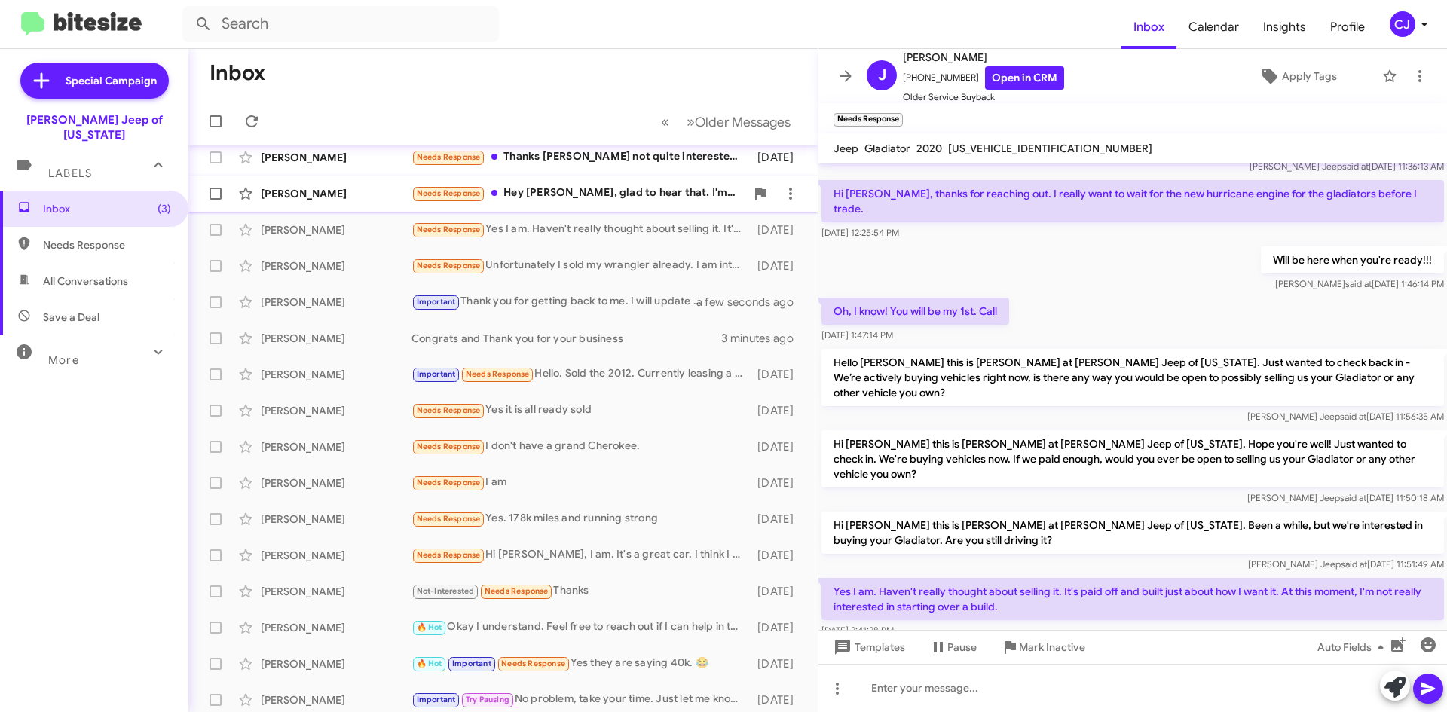
click at [665, 188] on div "Needs Response Hey [PERSON_NAME], glad to hear that. I'm good tho, challenger i…" at bounding box center [578, 193] width 334 height 17
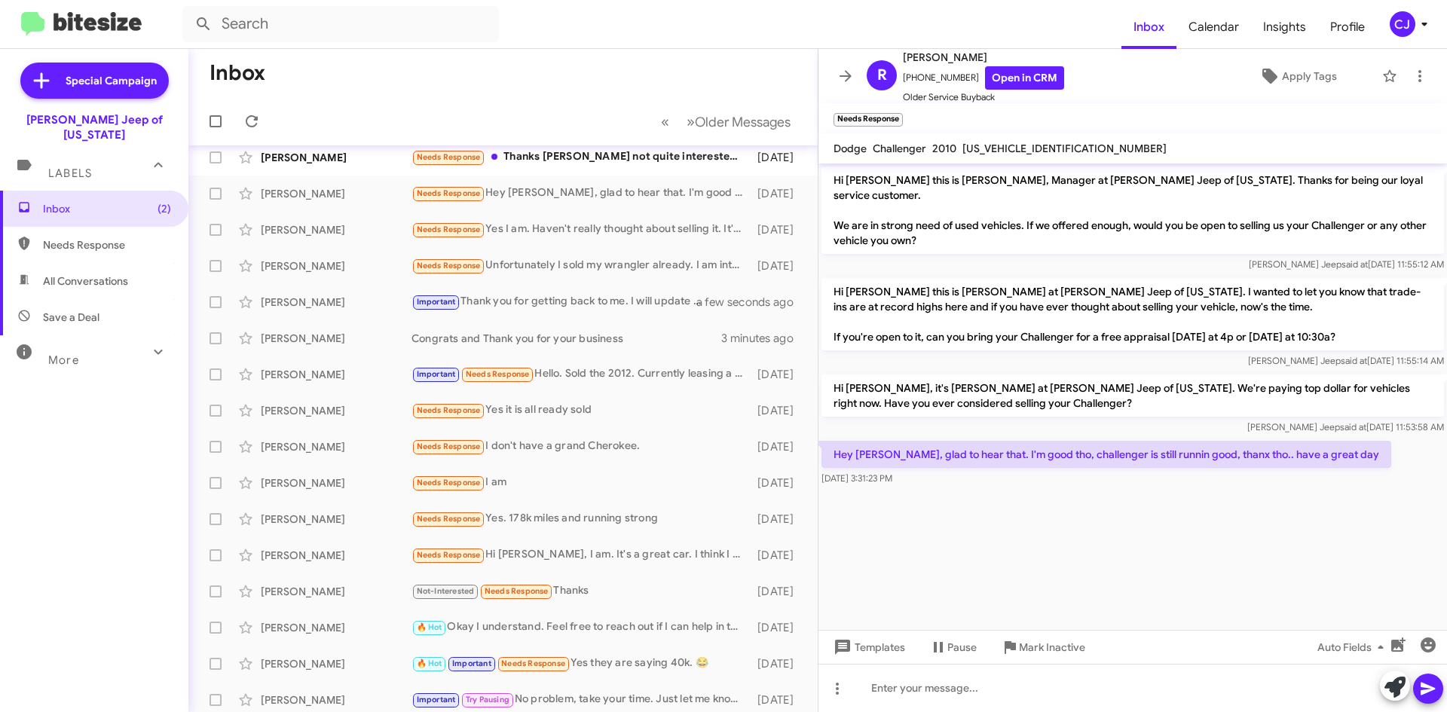
click at [668, 144] on mat-toolbar-row "« Previous » Next Older Messages" at bounding box center [502, 121] width 629 height 48
click at [658, 156] on div "Needs Response Thanks [PERSON_NAME] not quite interested in trading it in yet. …" at bounding box center [578, 156] width 334 height 17
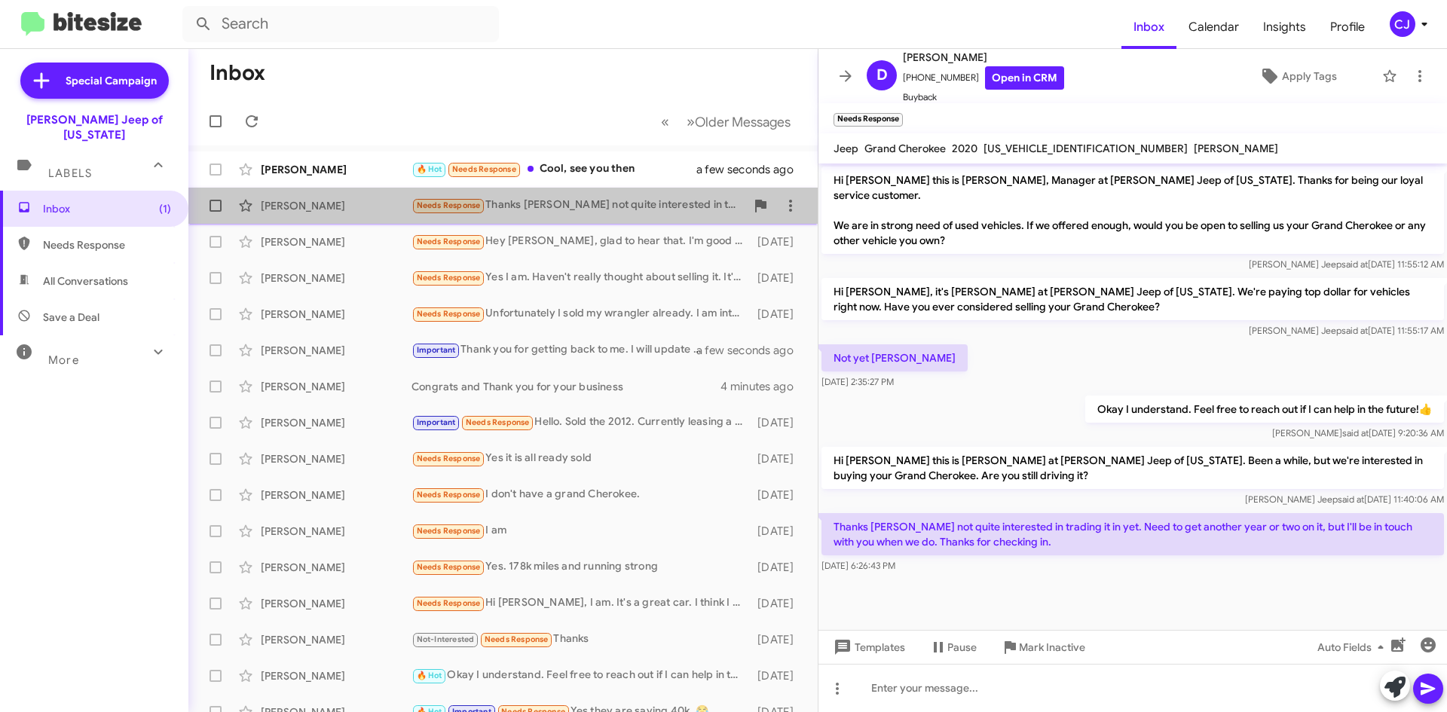
click at [646, 202] on div "Needs Response Thanks [PERSON_NAME] not quite interested in trading it in yet. …" at bounding box center [578, 205] width 334 height 17
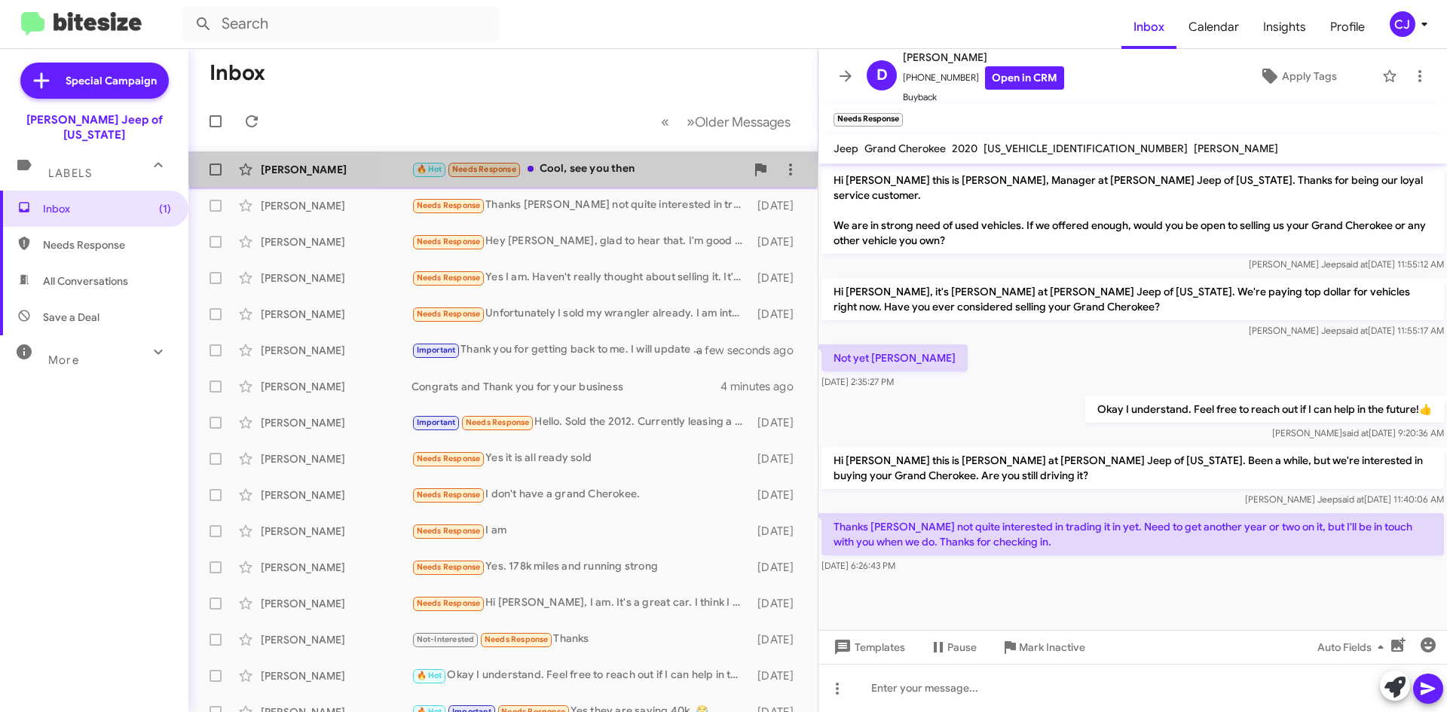
click at [641, 156] on div "[PERSON_NAME] 🔥 Hot Needs Response Cool, see you then a few seconds ago" at bounding box center [502, 169] width 605 height 30
